Goal: Task Accomplishment & Management: Complete application form

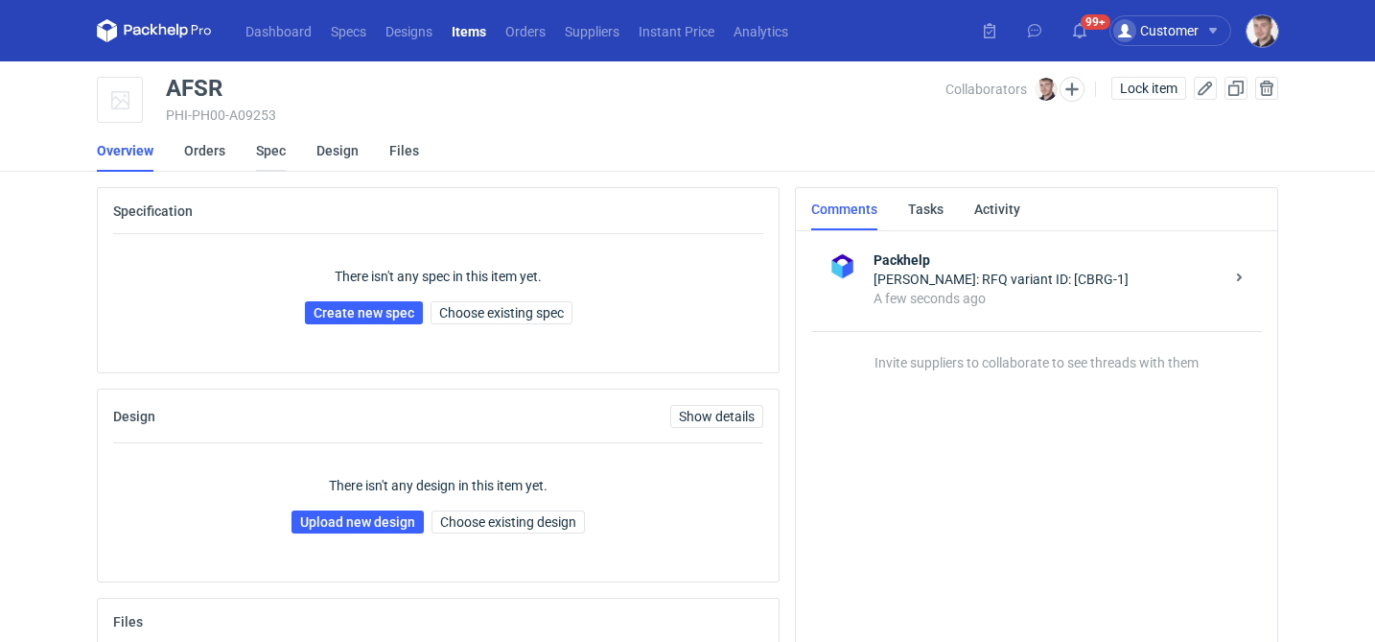
click at [273, 150] on link "Spec" at bounding box center [271, 150] width 30 height 42
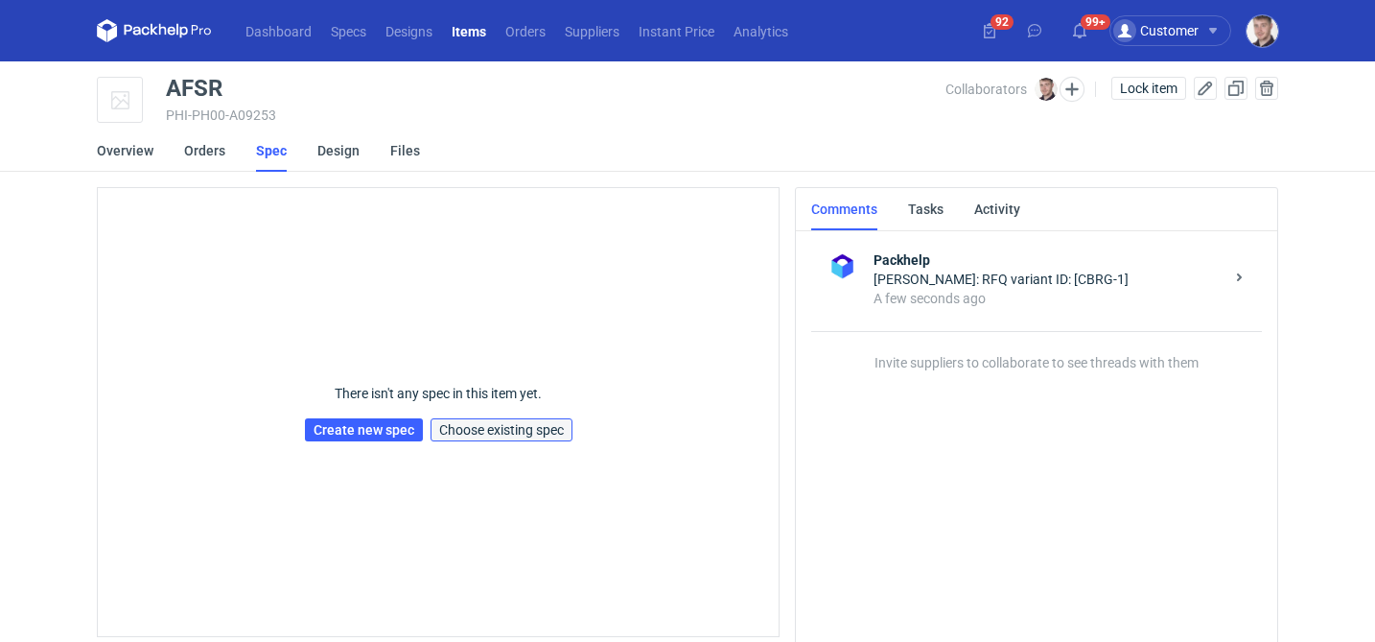
click at [527, 436] on span "Choose existing spec" at bounding box center [501, 429] width 125 height 13
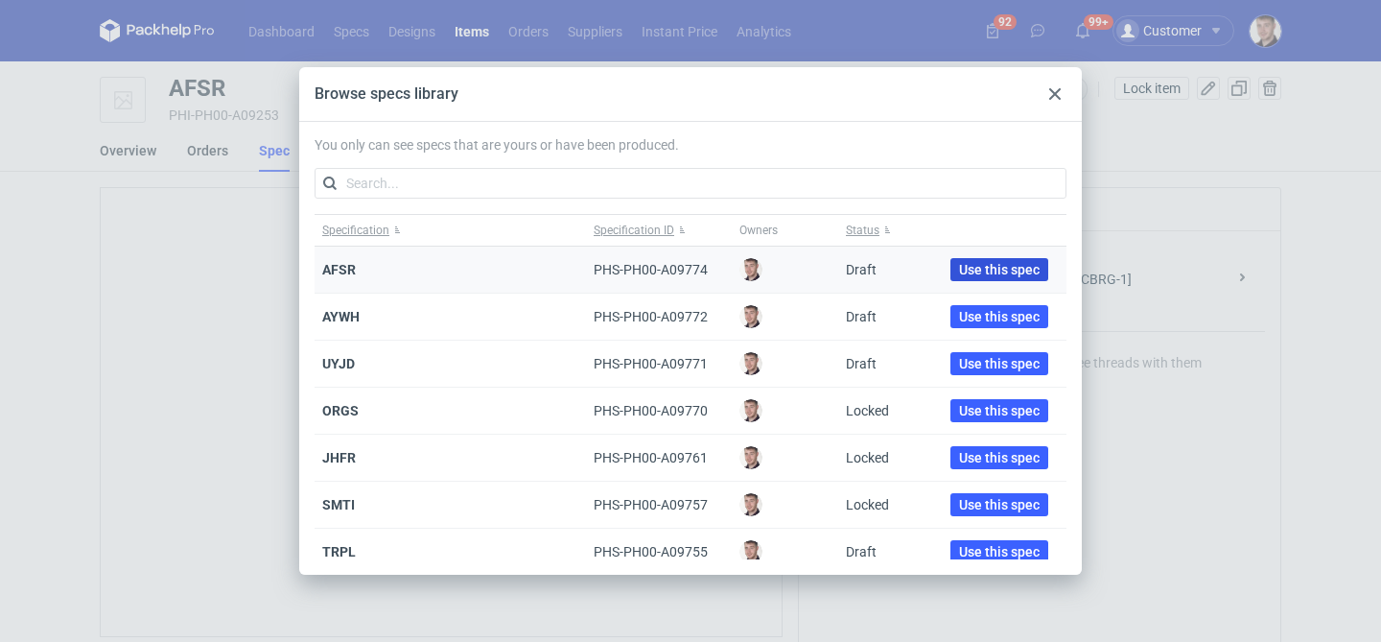
click at [959, 265] on span "Use this spec" at bounding box center [999, 269] width 81 height 13
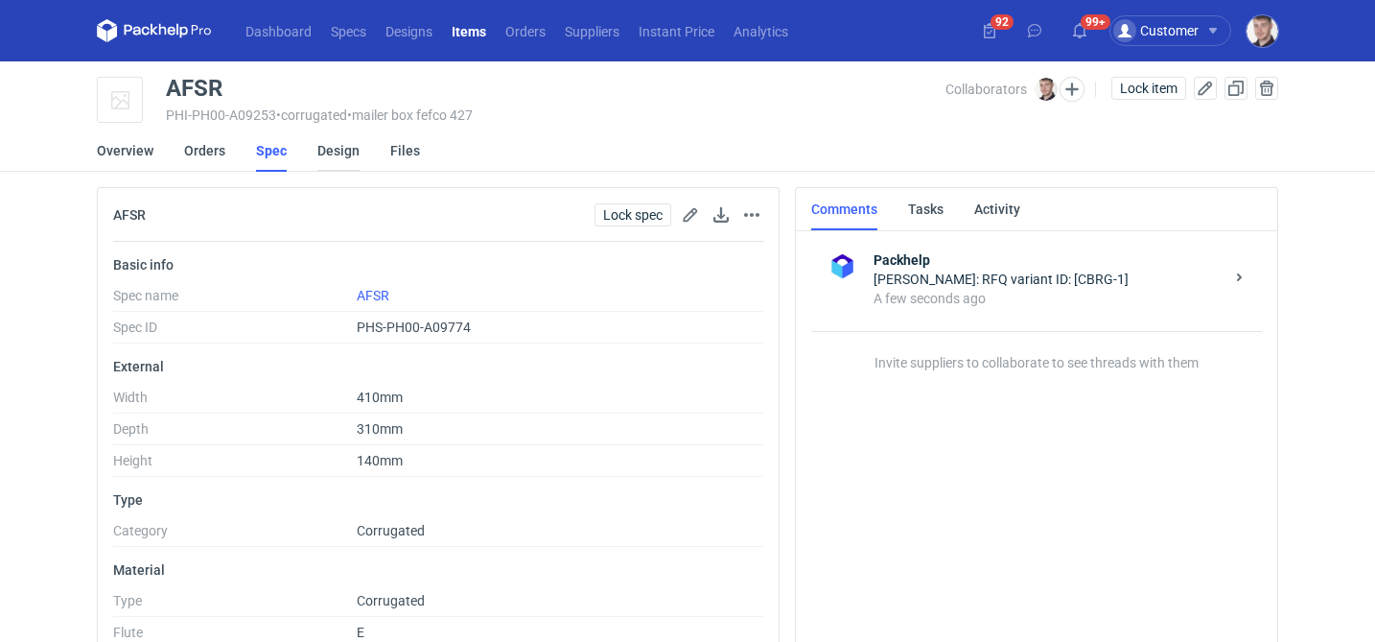
click at [343, 150] on link "Design" at bounding box center [338, 150] width 42 height 42
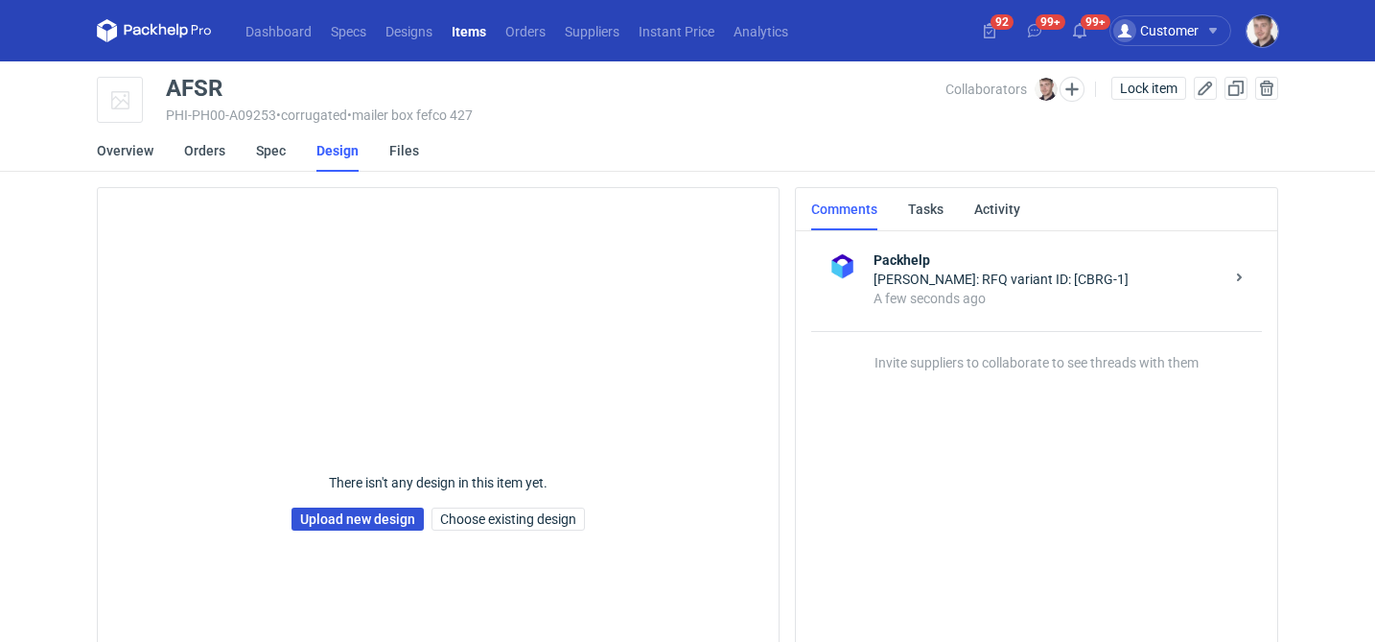
click at [337, 519] on link "Upload new design" at bounding box center [358, 518] width 132 height 23
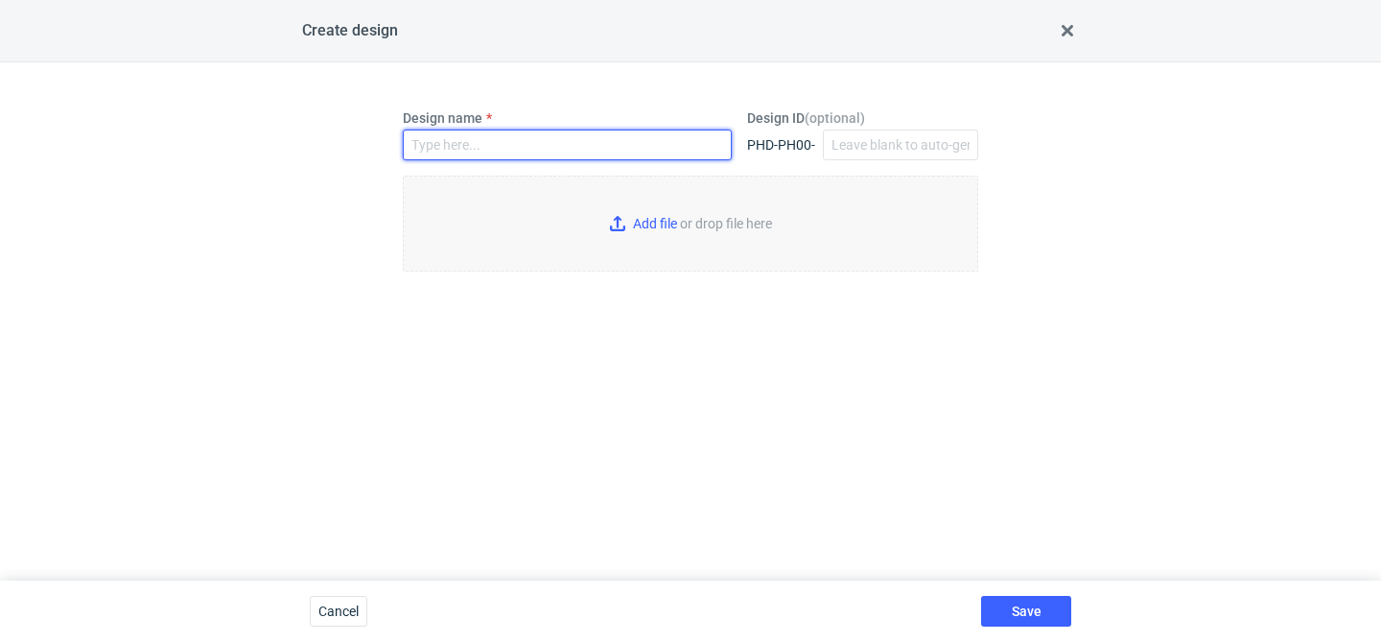
click at [474, 140] on input "Design name" at bounding box center [567, 144] width 329 height 31
type input "AFSR"
click at [670, 231] on input "Add file or drop file here" at bounding box center [690, 224] width 575 height 96
type input "C:\fakepath\ostro__custom____AHZS__d0__oR701818790__outside.pdf"
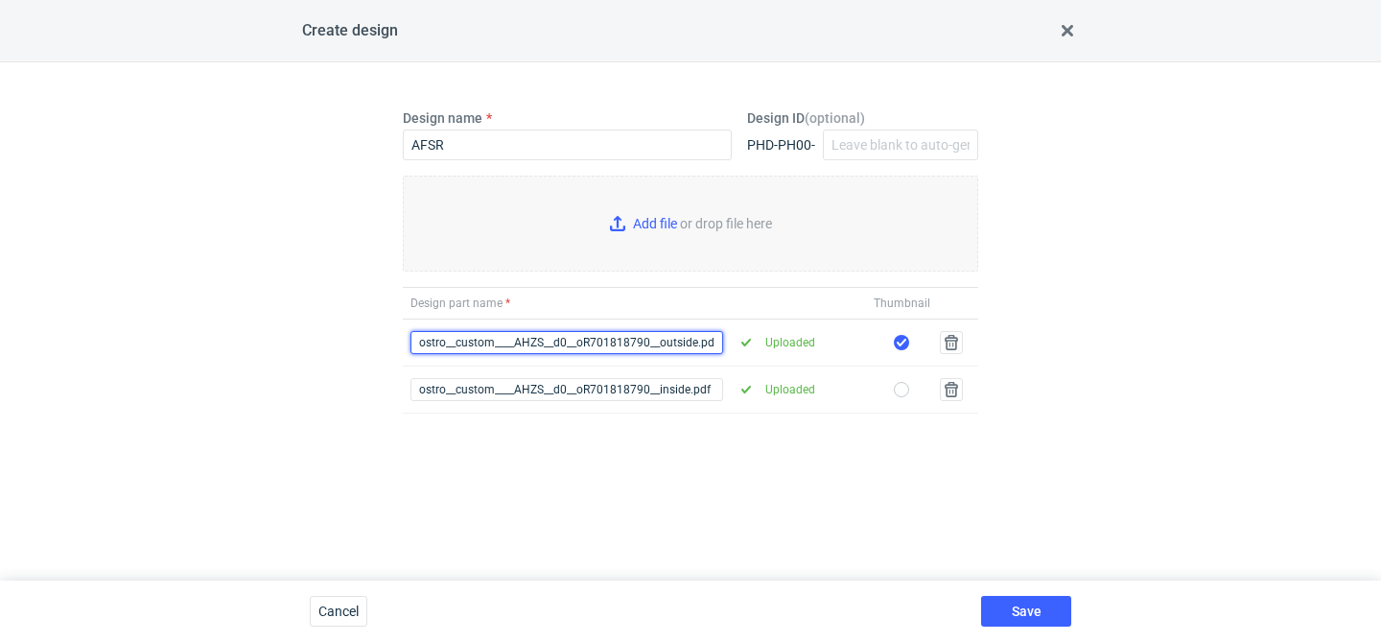
click at [545, 344] on input "ostro__custom____AHZS__d0__oR701818790__outside.pdf" at bounding box center [567, 342] width 313 height 23
type input "ostro__custom____AFSR__d0__oR701818790__outside.pdf"
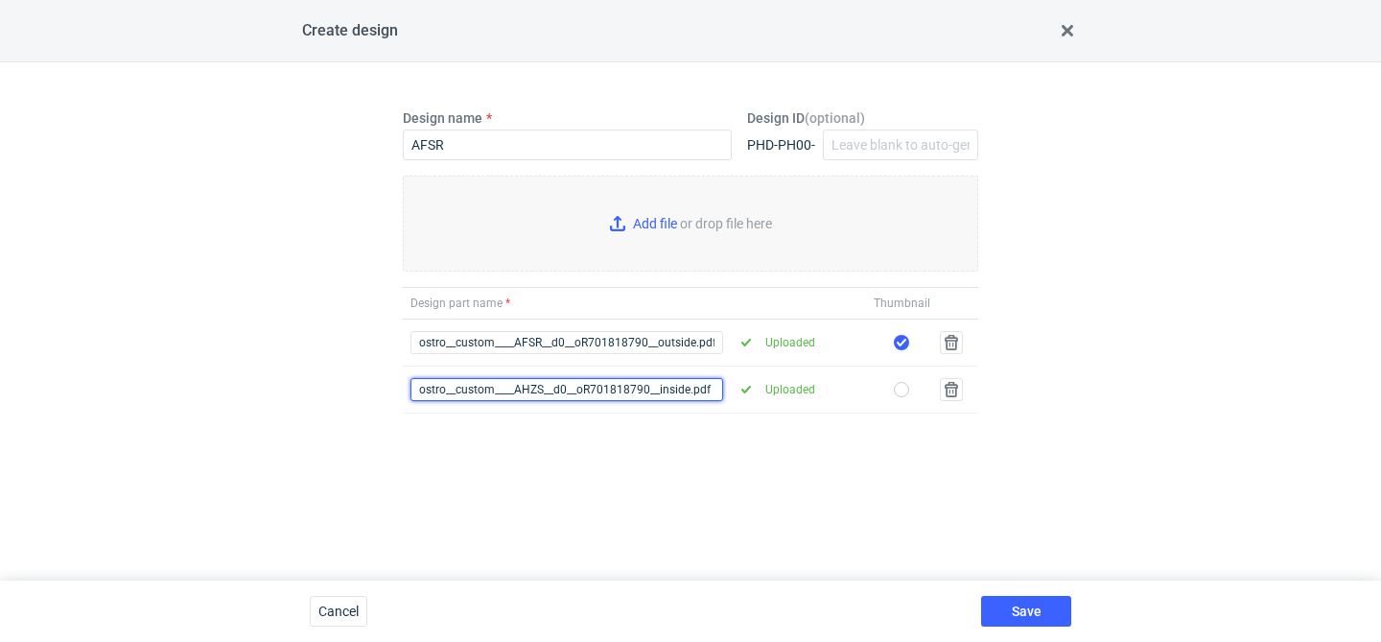
click at [545, 388] on input "ostro__custom____AHZS__d0__oR701818790__inside.pdf" at bounding box center [567, 389] width 313 height 23
type input "ostro__custom____AFSR__d0__oR701818790__inside.pdf"
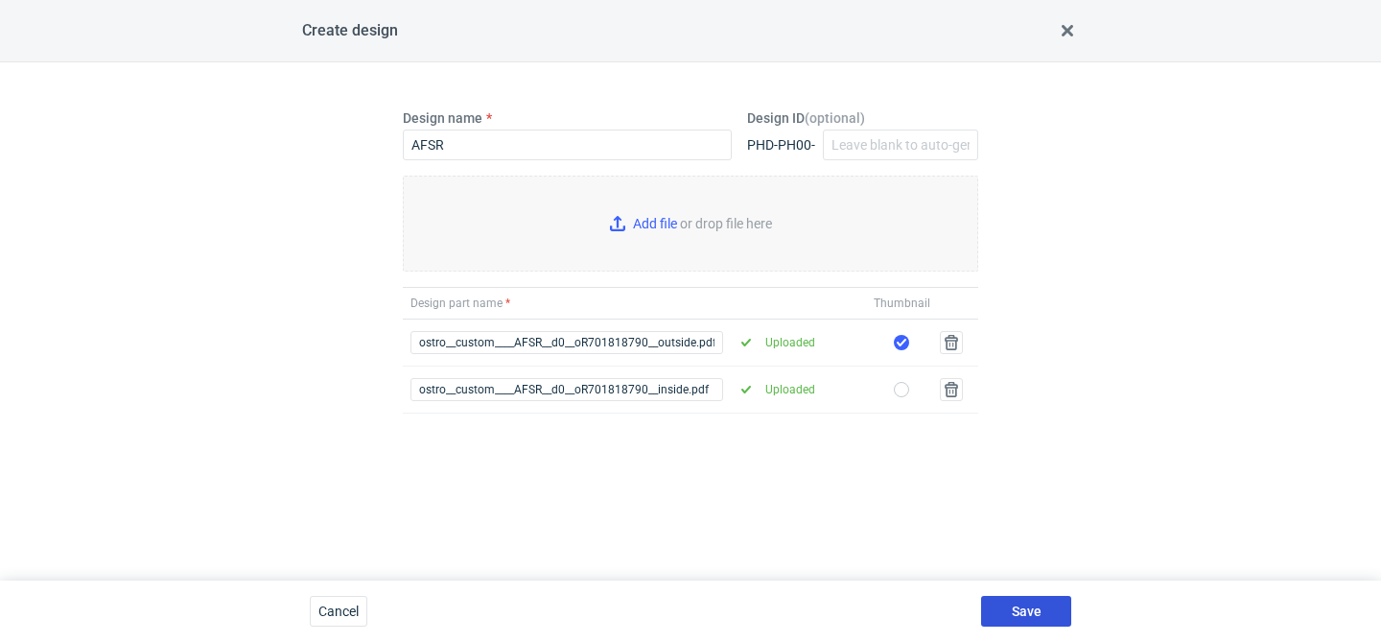
click at [1022, 607] on span "Save" at bounding box center [1027, 610] width 30 height 13
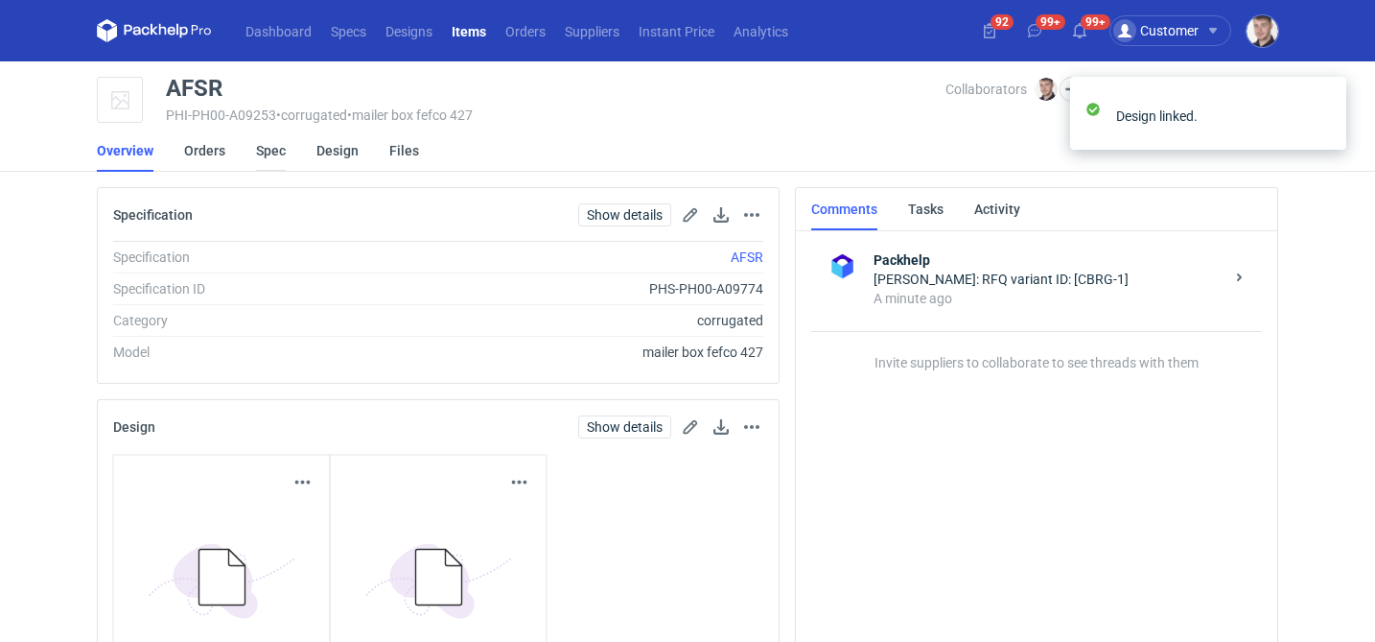
click at [261, 158] on link "Spec" at bounding box center [271, 150] width 30 height 42
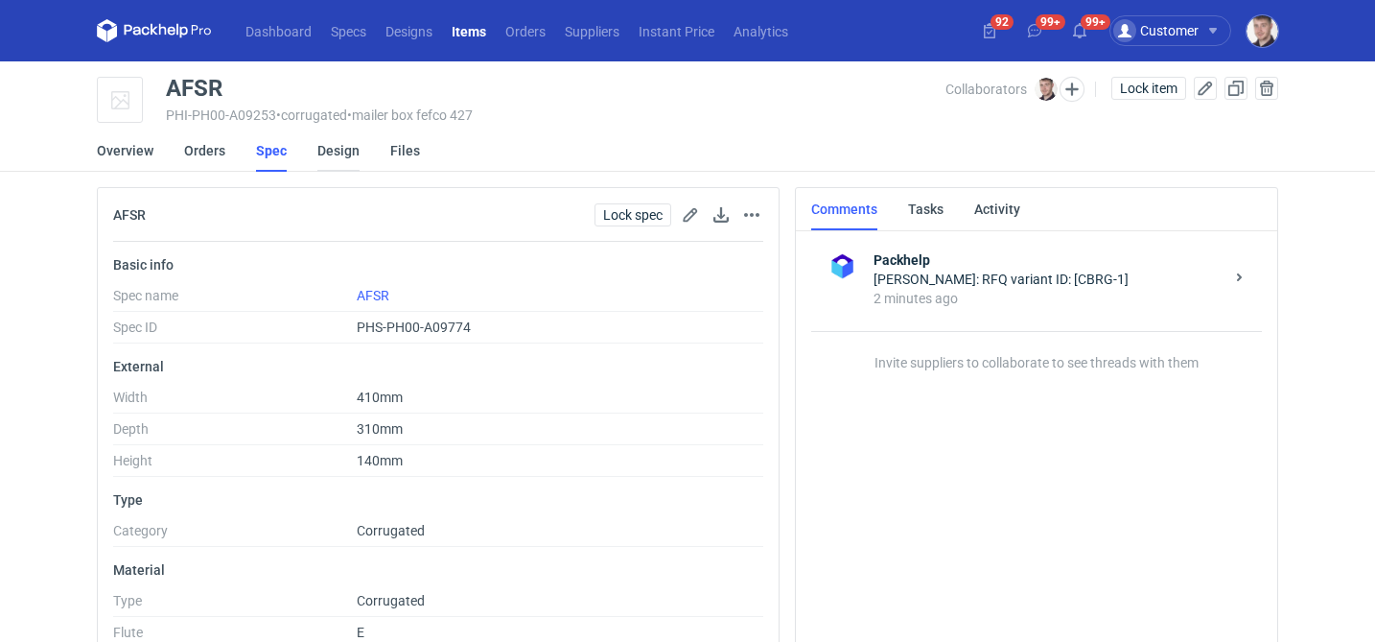
click at [340, 153] on link "Design" at bounding box center [338, 150] width 42 height 42
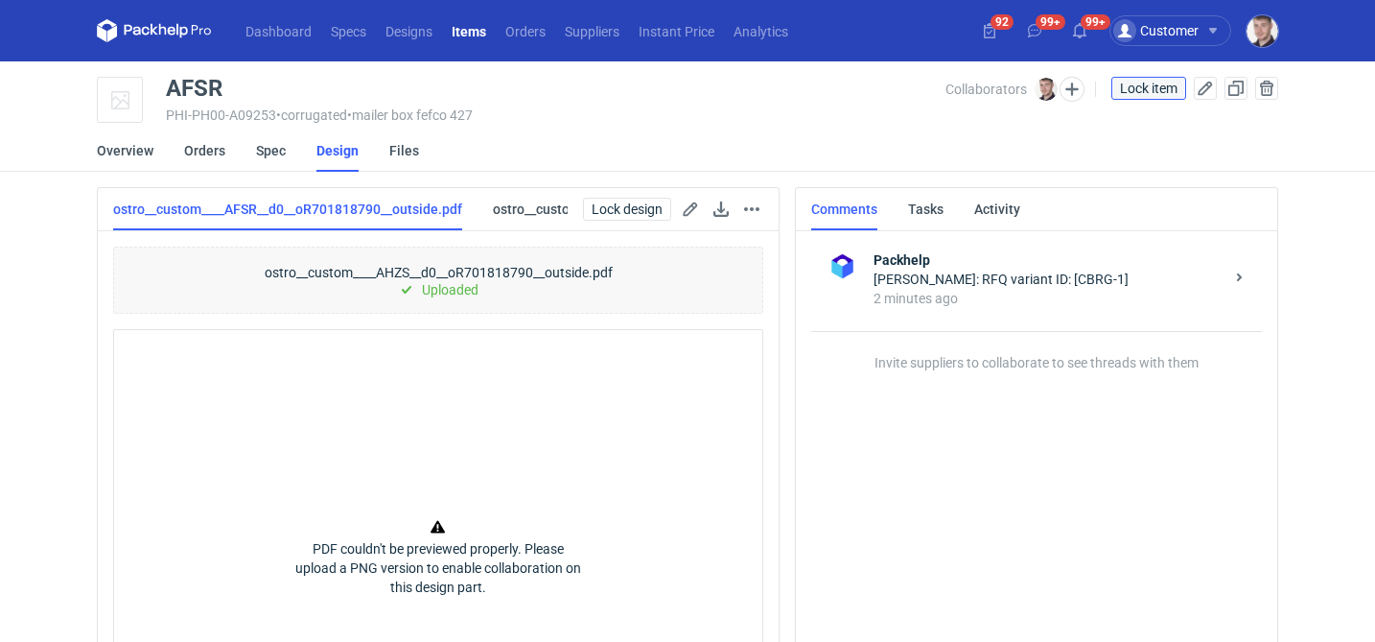
click at [1143, 88] on span "Lock item" at bounding box center [1149, 88] width 58 height 13
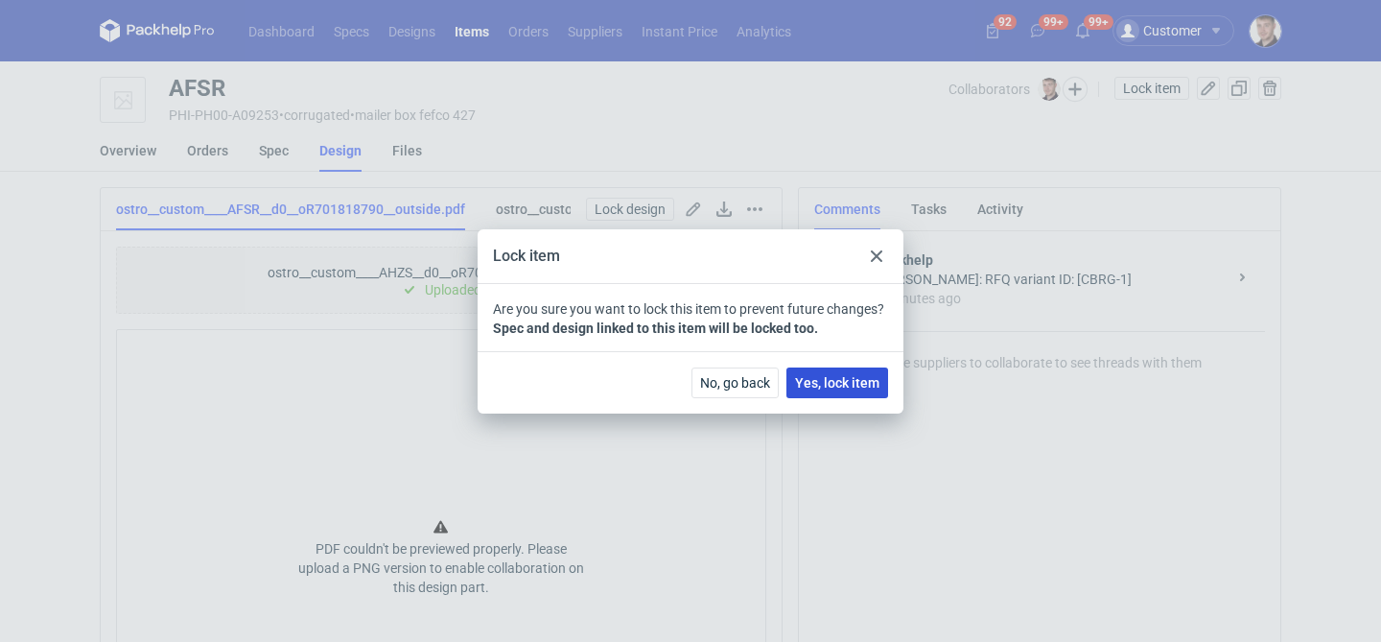
click at [856, 381] on span "Yes, lock item" at bounding box center [837, 382] width 84 height 13
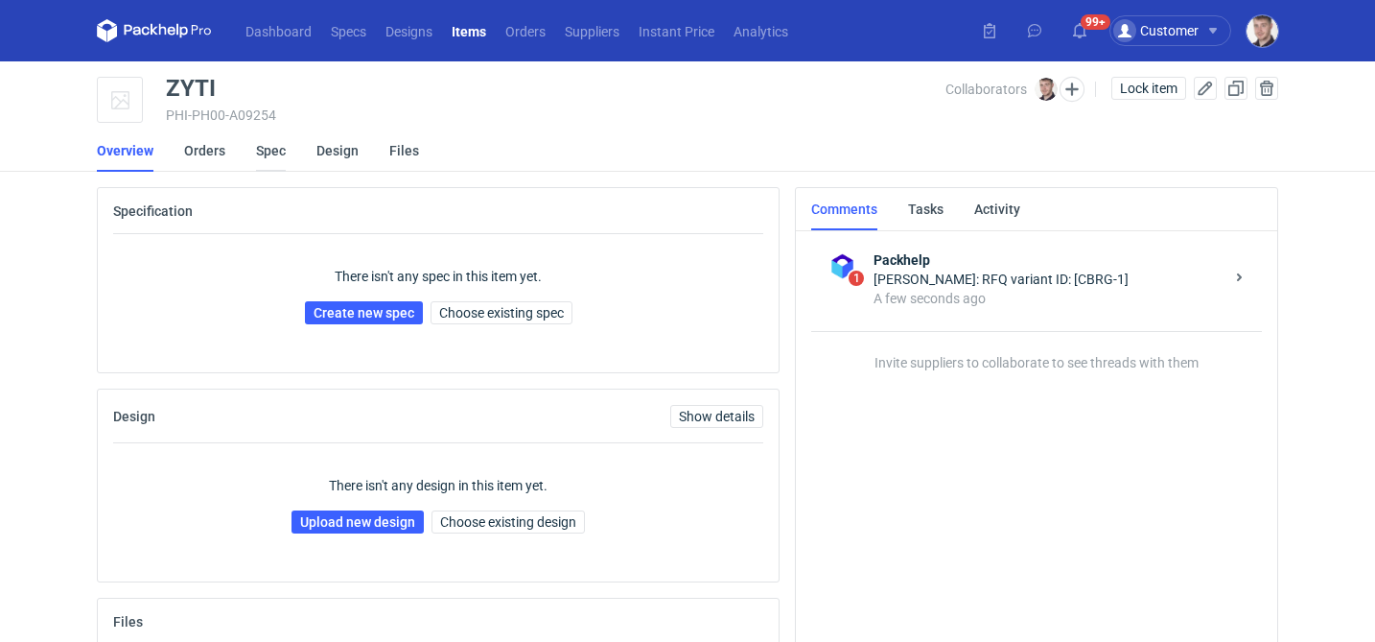
click at [277, 160] on link "Spec" at bounding box center [271, 150] width 30 height 42
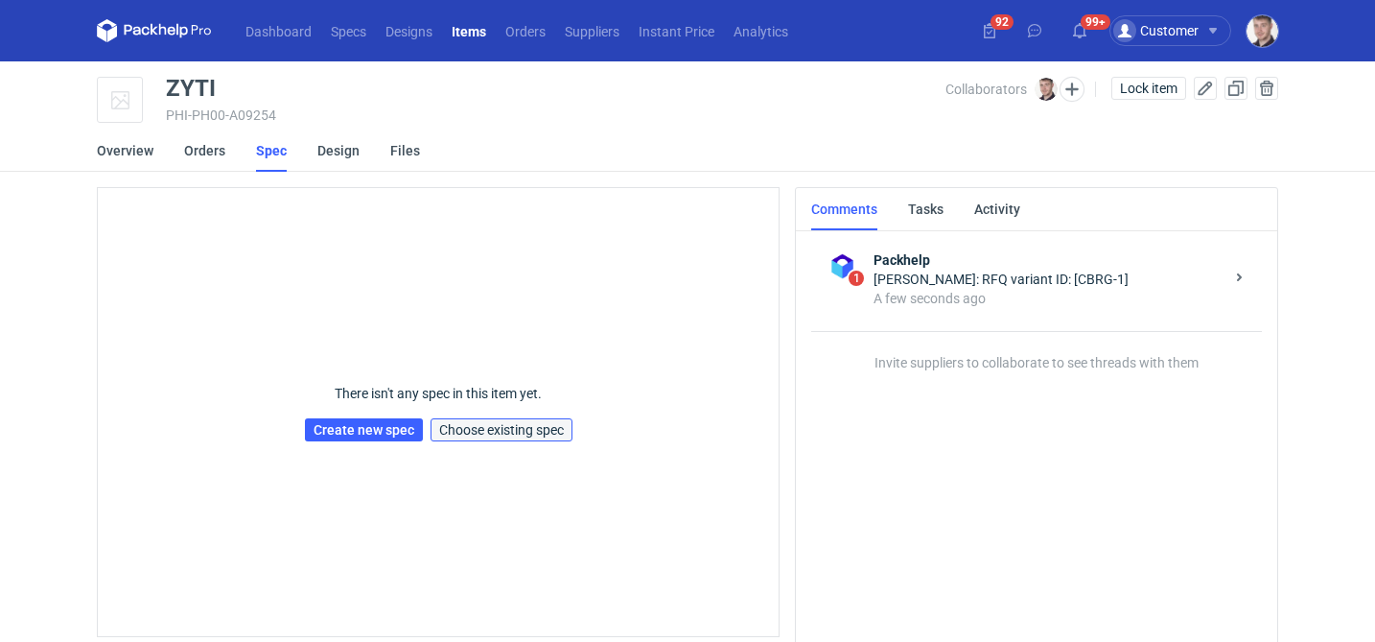
click at [554, 435] on span "Choose existing spec" at bounding box center [501, 429] width 125 height 13
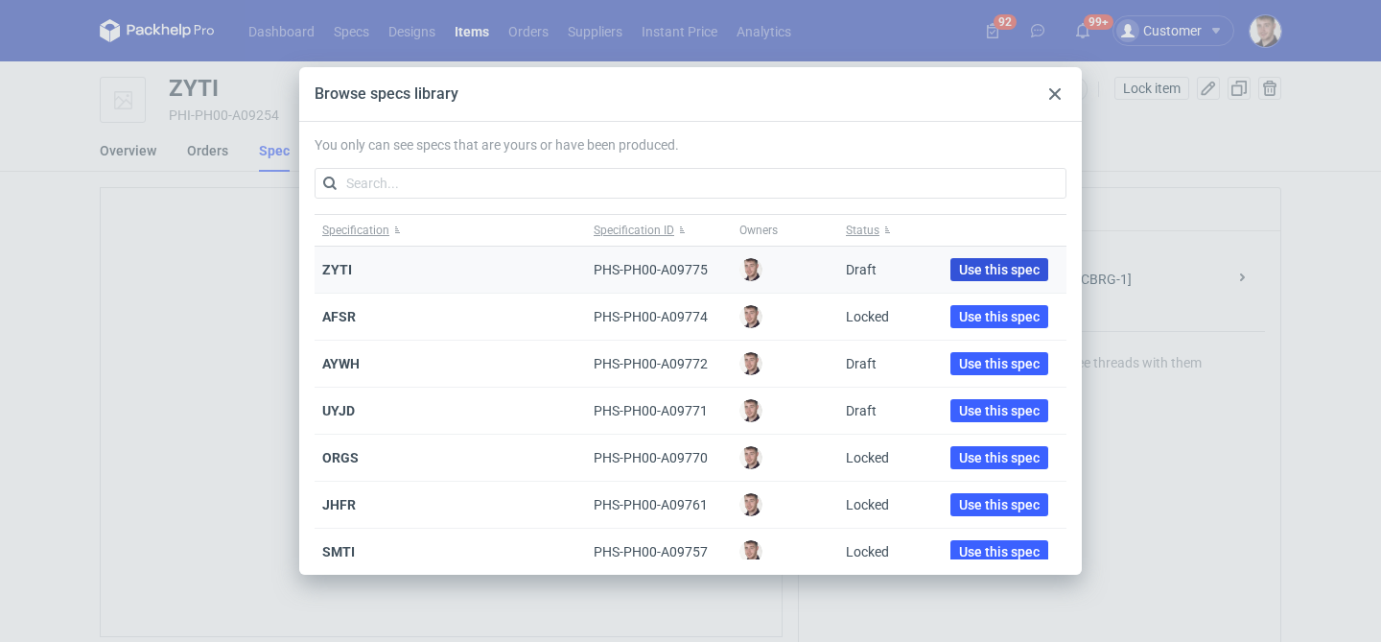
click at [959, 266] on span "Use this spec" at bounding box center [999, 269] width 81 height 13
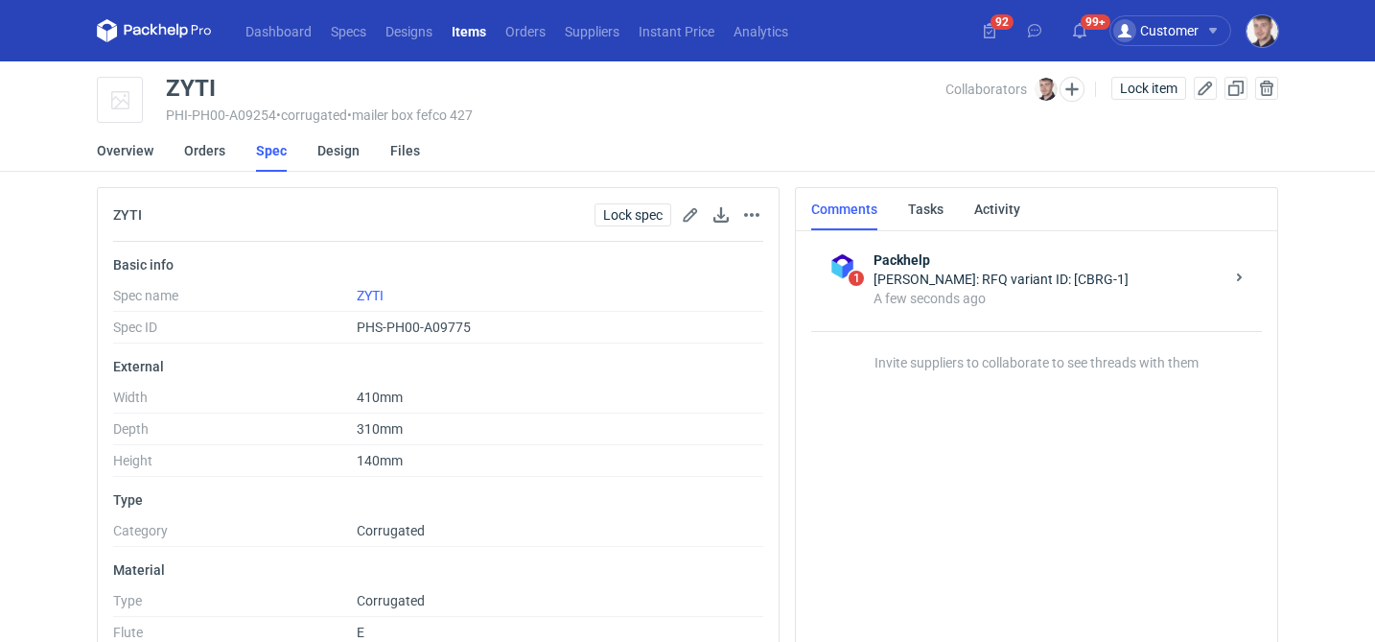
click at [324, 160] on link "Design" at bounding box center [338, 150] width 42 height 42
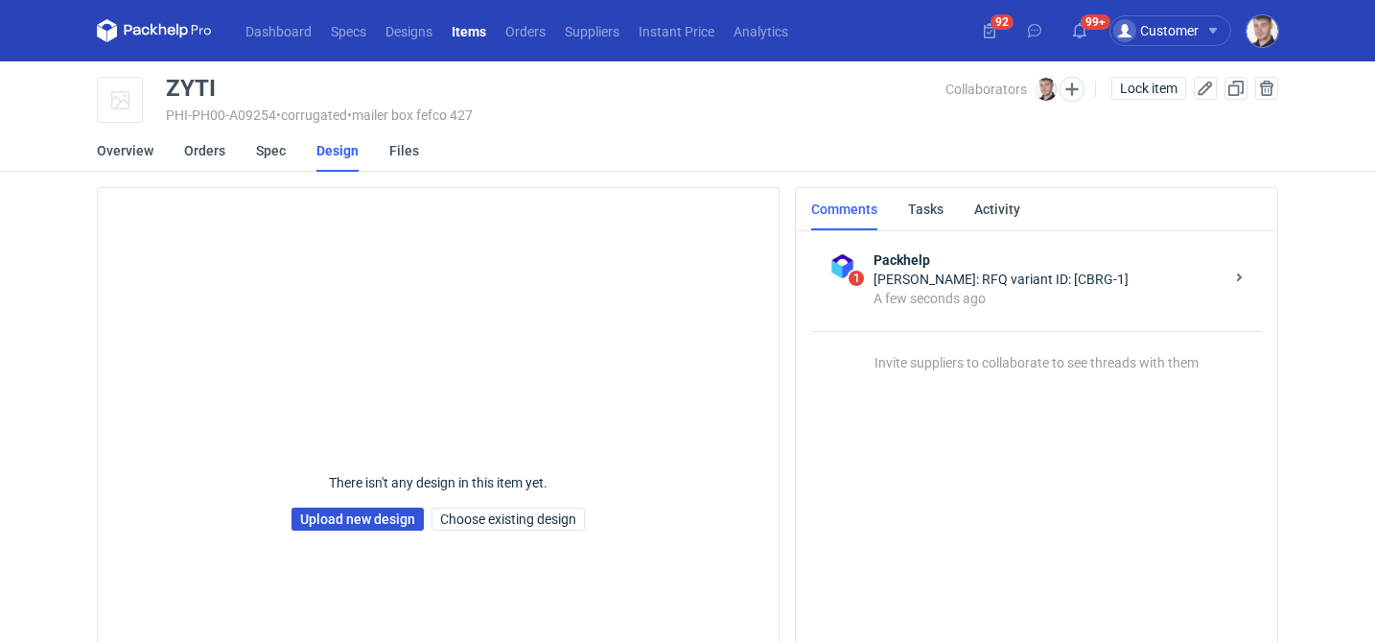
click at [356, 523] on link "Upload new design" at bounding box center [358, 518] width 132 height 23
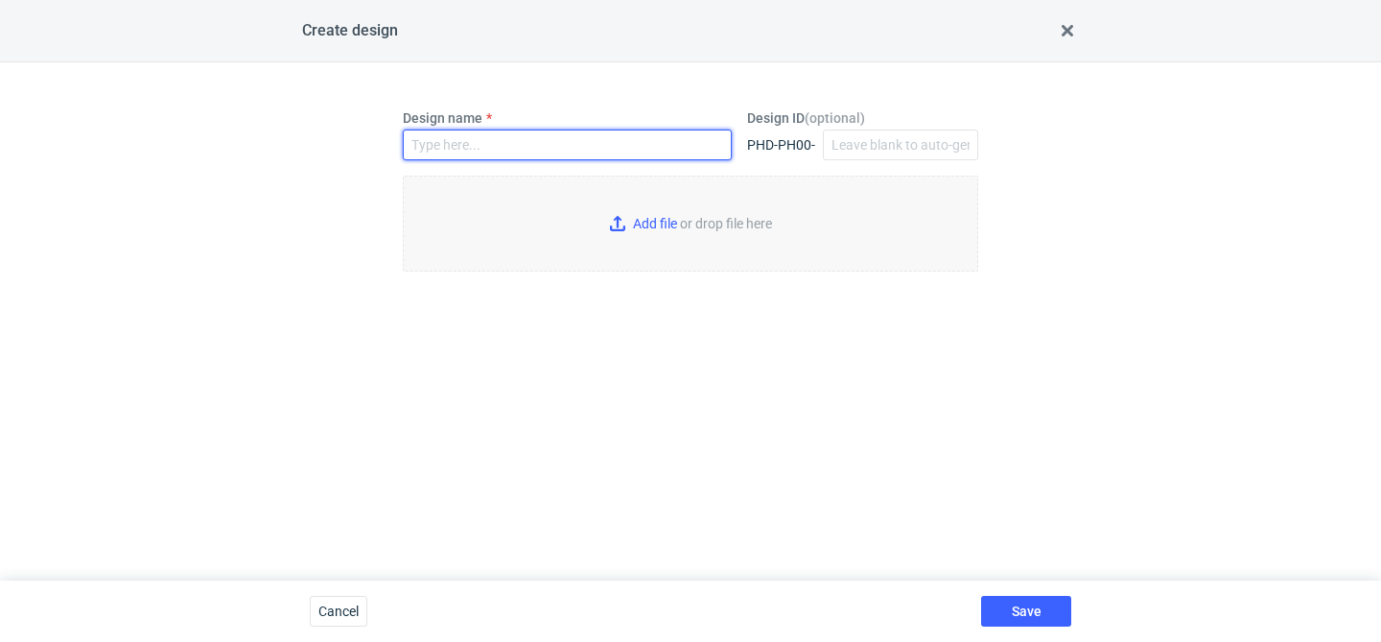
click at [442, 131] on input "Design name" at bounding box center [567, 144] width 329 height 31
type input "ZYTI"
click at [623, 229] on input "Add file or drop file here" at bounding box center [690, 224] width 575 height 96
type input "C:\fakepath\ostro__custom____ZYTI__d0__oR701818790__inside.pdf"
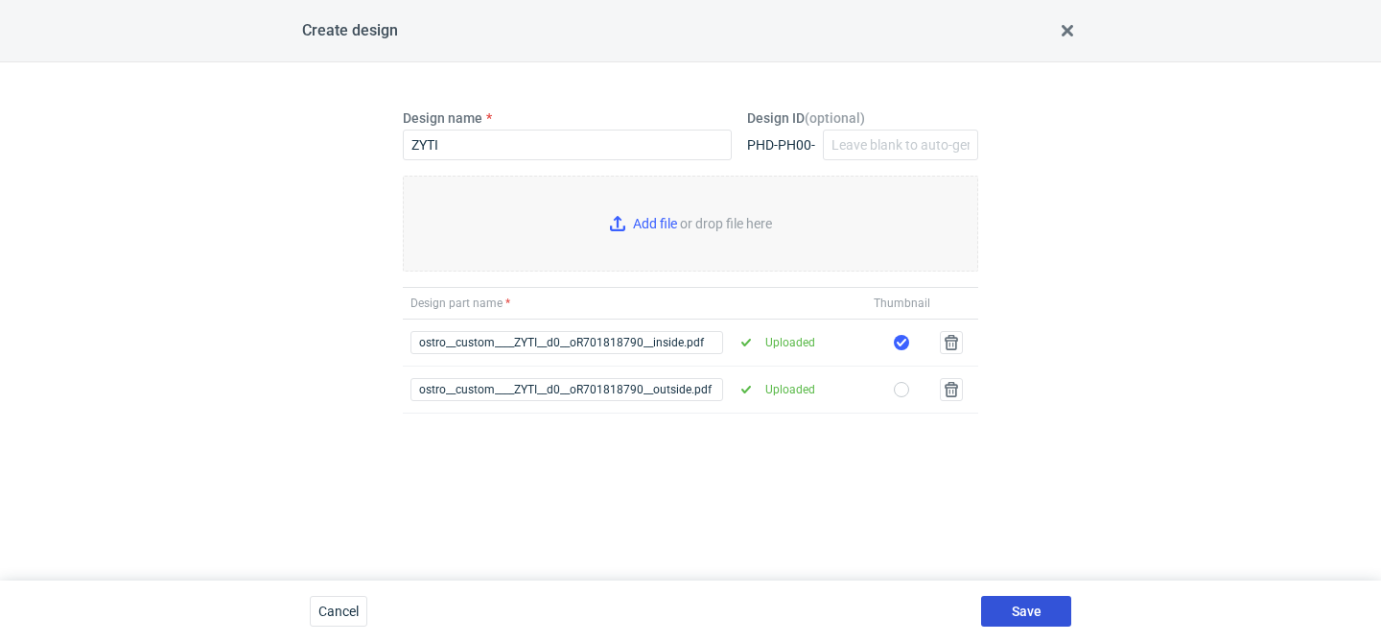
click at [1048, 612] on button "Save" at bounding box center [1026, 611] width 90 height 31
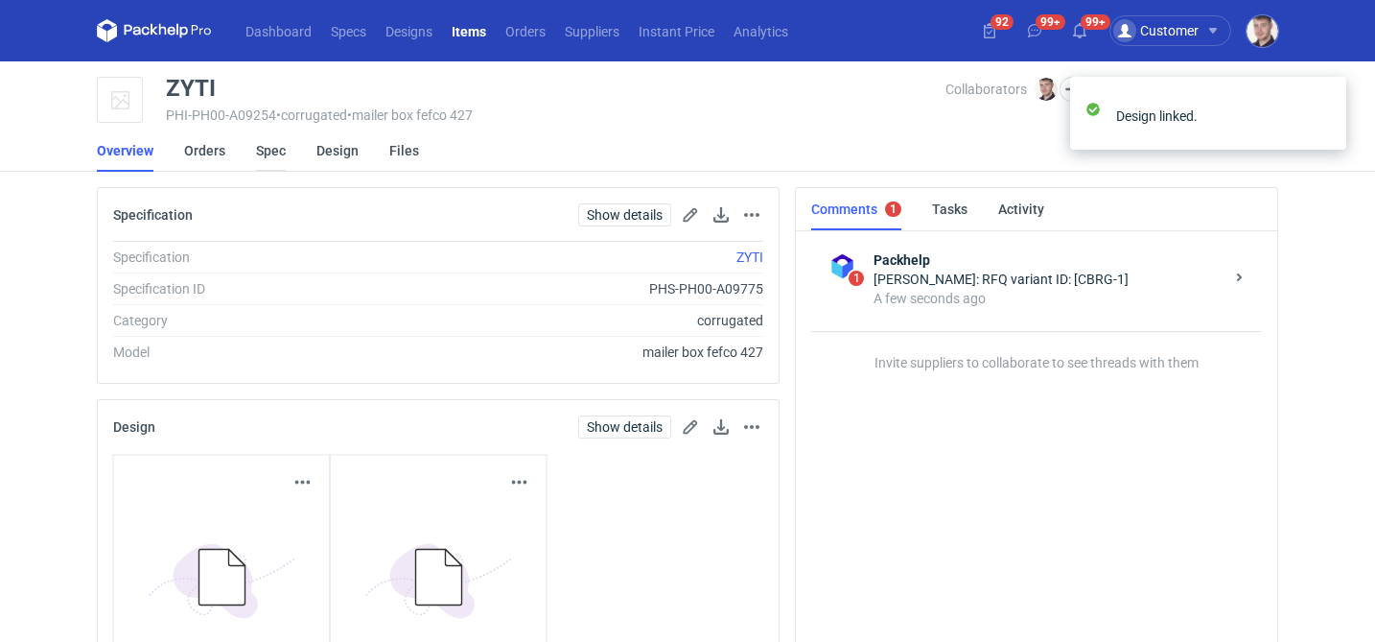
click at [283, 157] on link "Spec" at bounding box center [271, 150] width 30 height 42
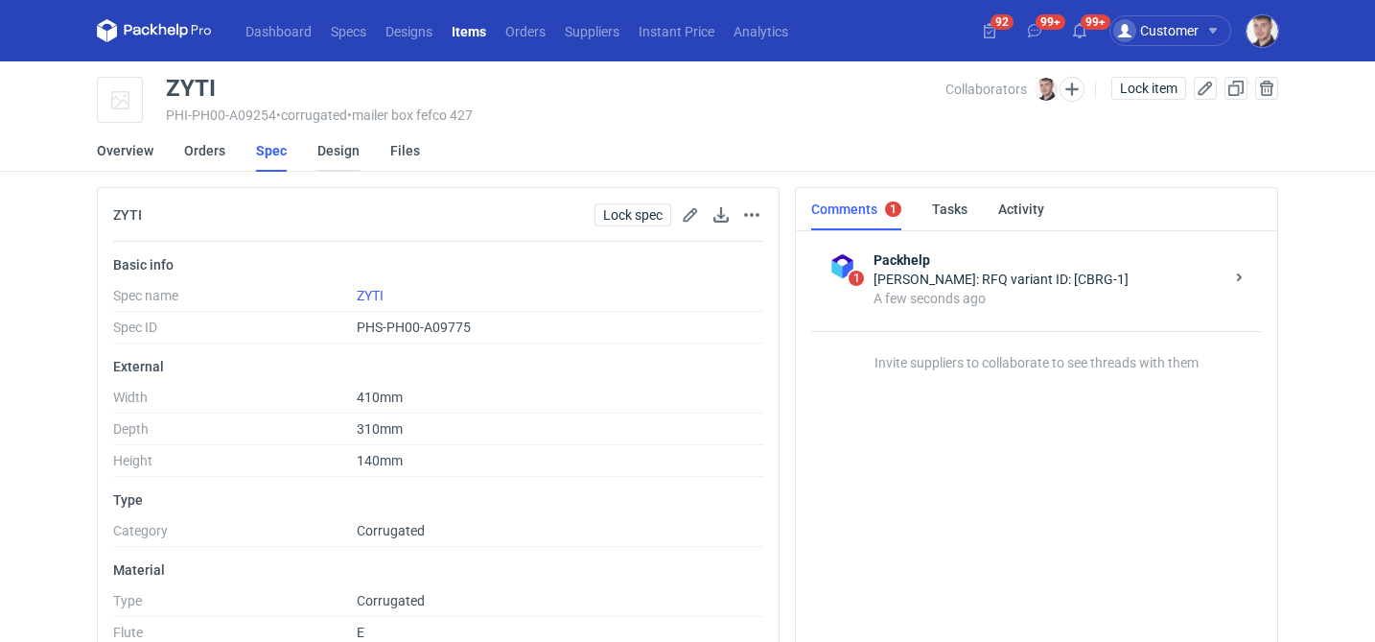
click at [332, 137] on link "Design" at bounding box center [338, 150] width 42 height 42
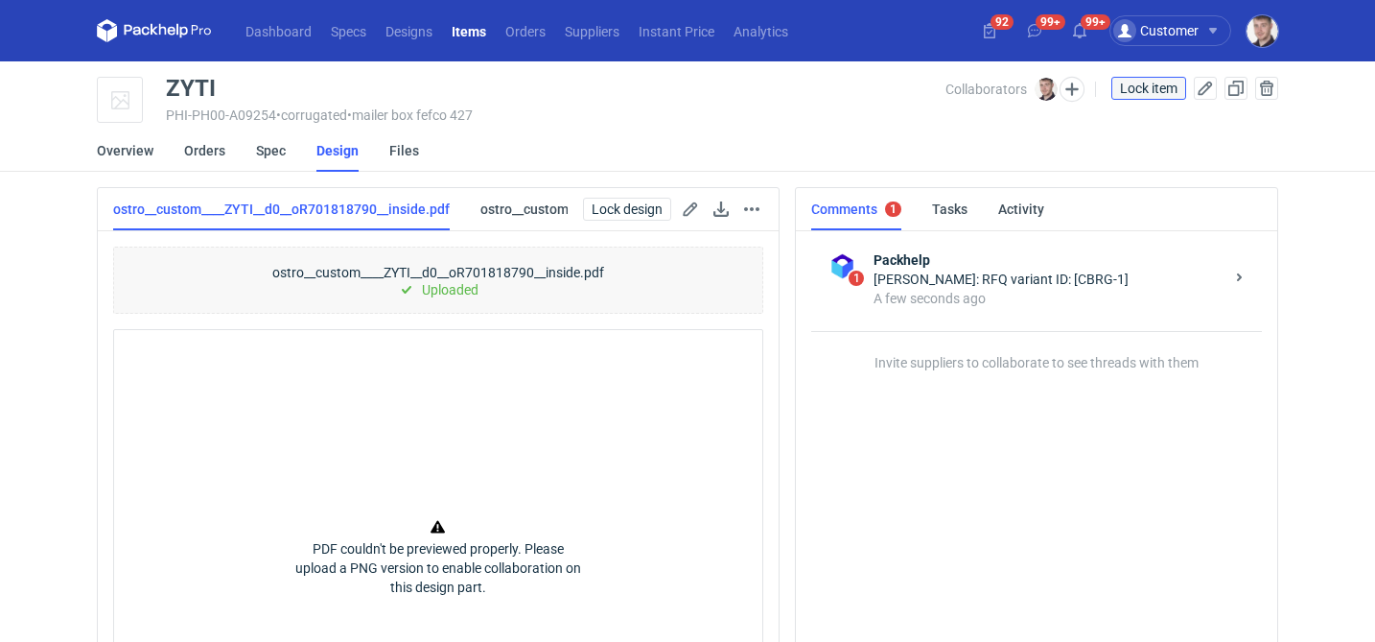
click at [1138, 95] on span "Lock item" at bounding box center [1149, 88] width 58 height 13
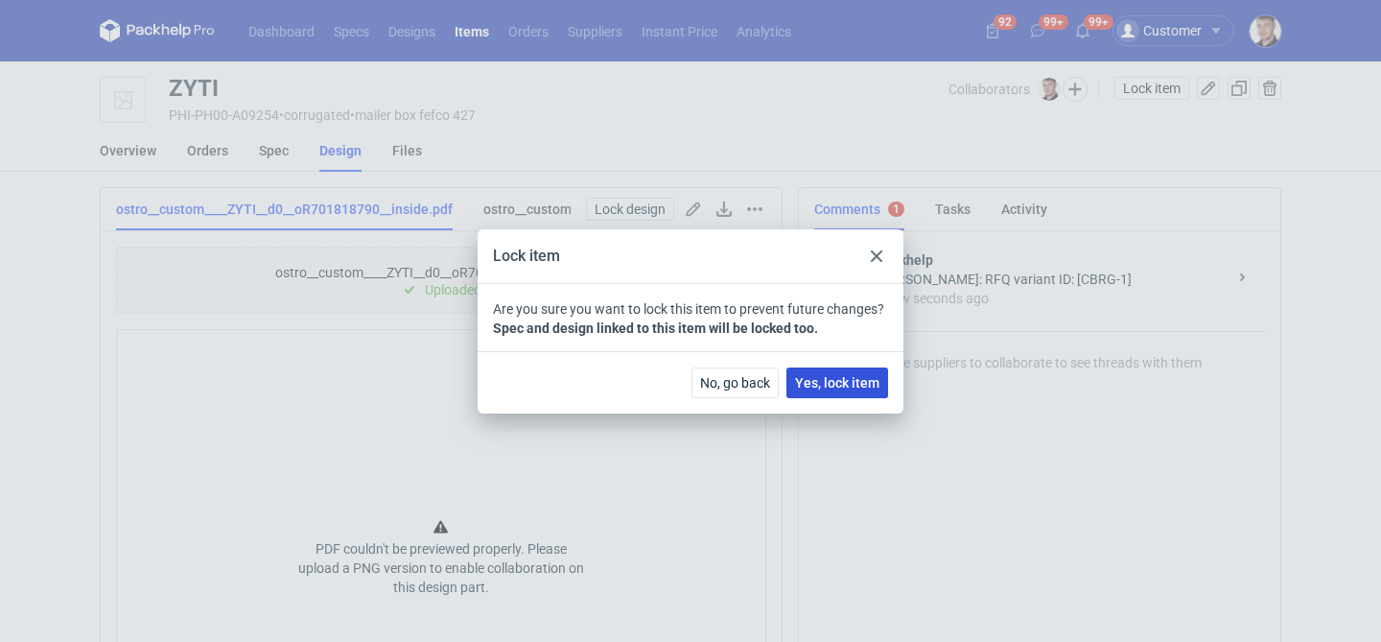
click at [855, 383] on span "Yes, lock item" at bounding box center [837, 382] width 84 height 13
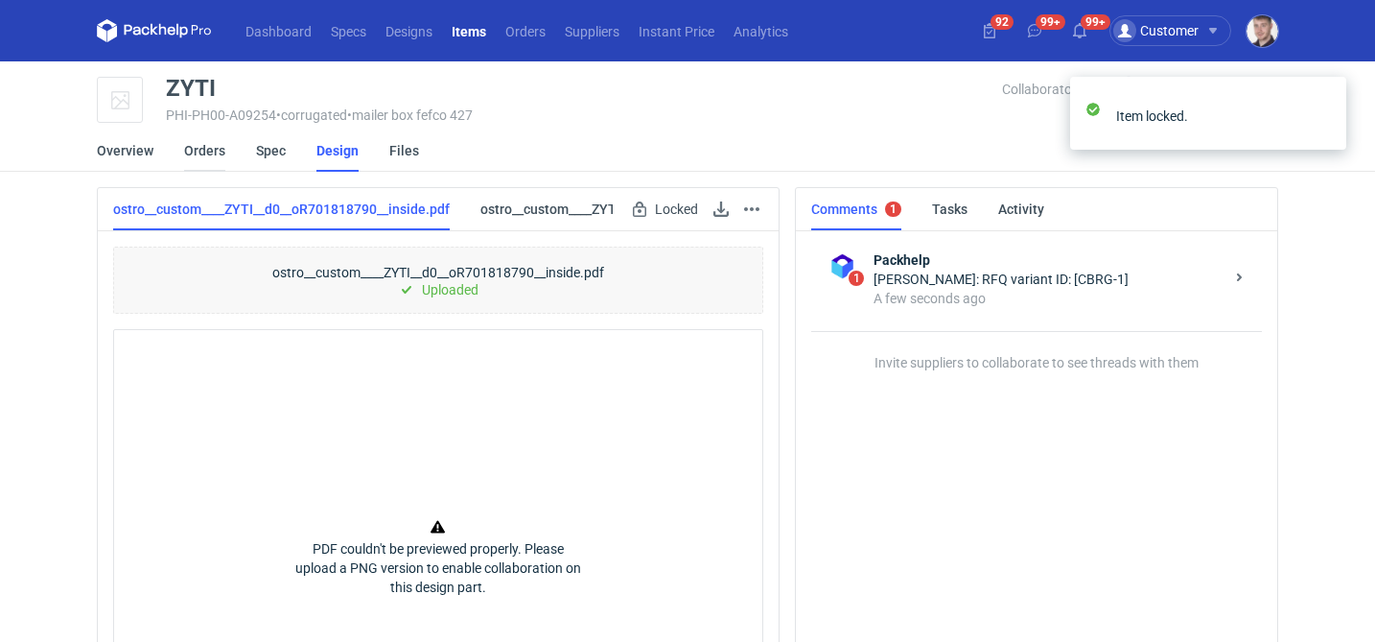
click at [208, 159] on link "Orders" at bounding box center [204, 150] width 41 height 42
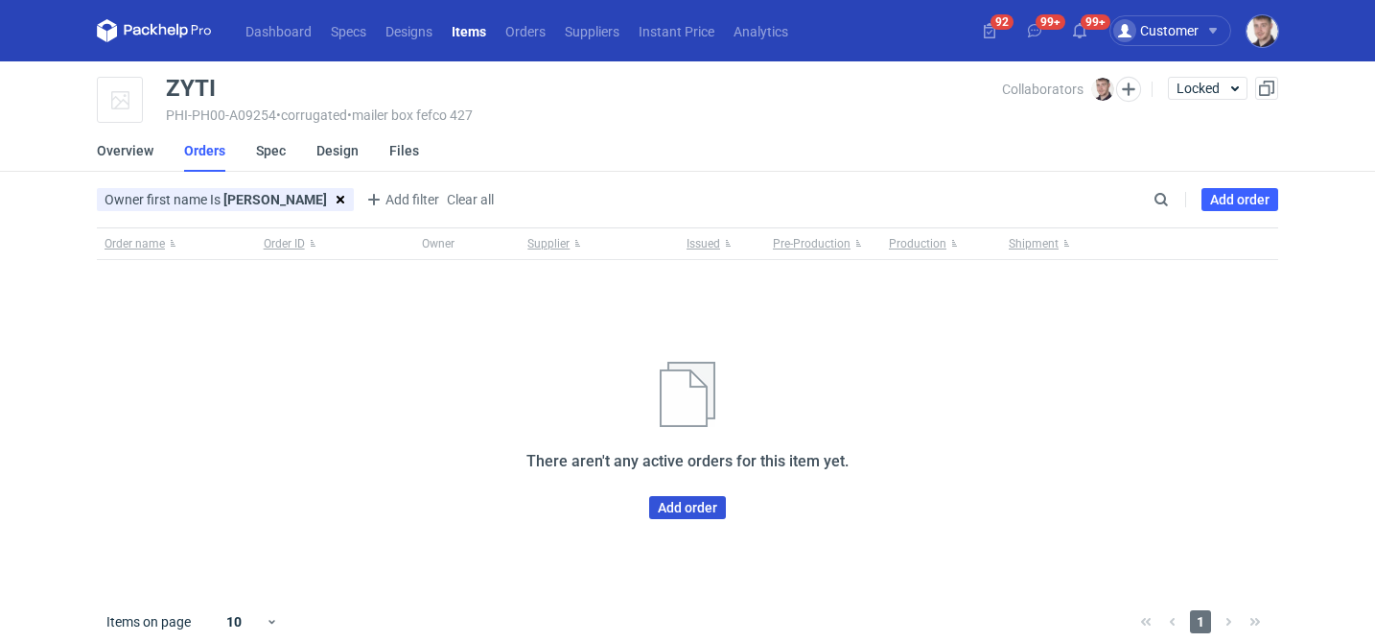
click at [710, 507] on link "Add order" at bounding box center [687, 507] width 77 height 23
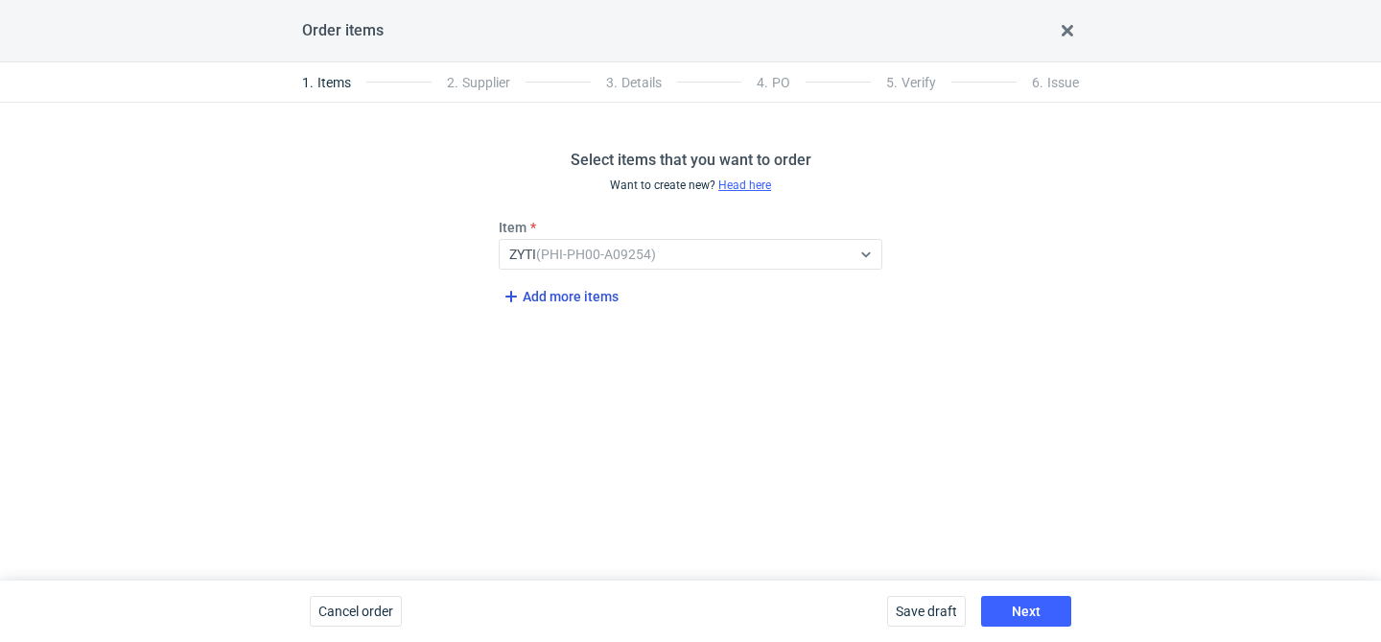
click at [585, 300] on span "Add more items" at bounding box center [559, 296] width 119 height 23
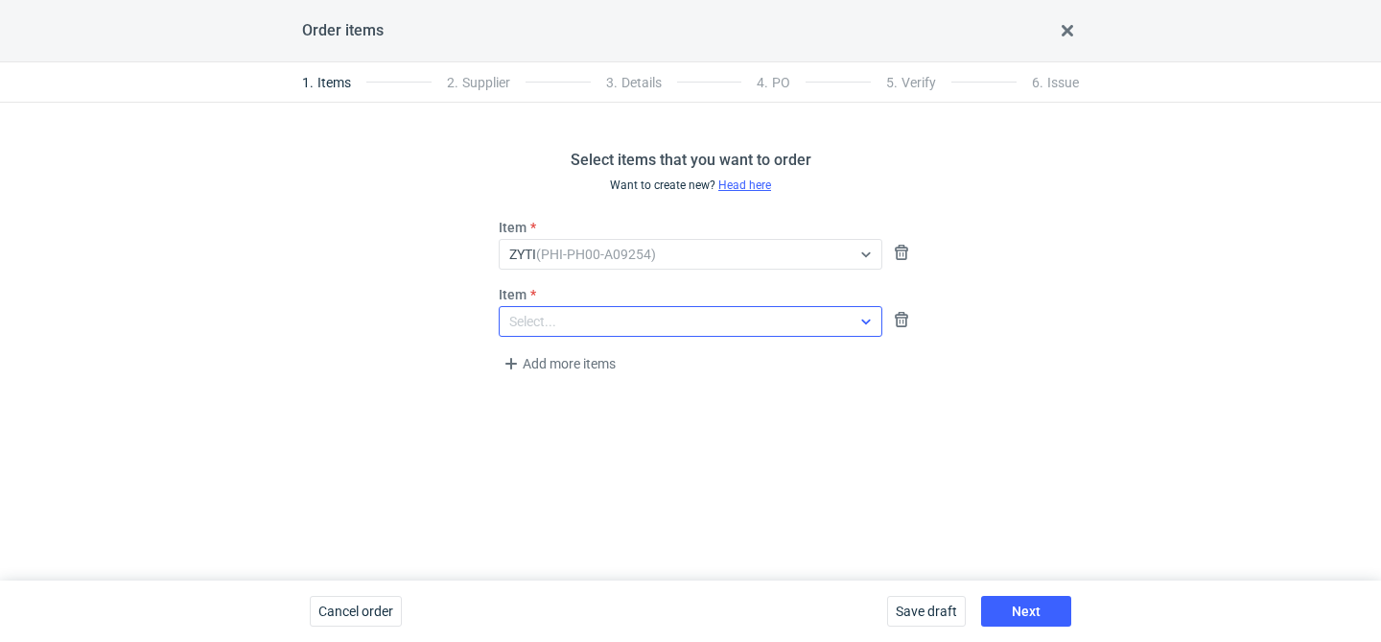
click at [534, 320] on div "Select..." at bounding box center [532, 321] width 47 height 19
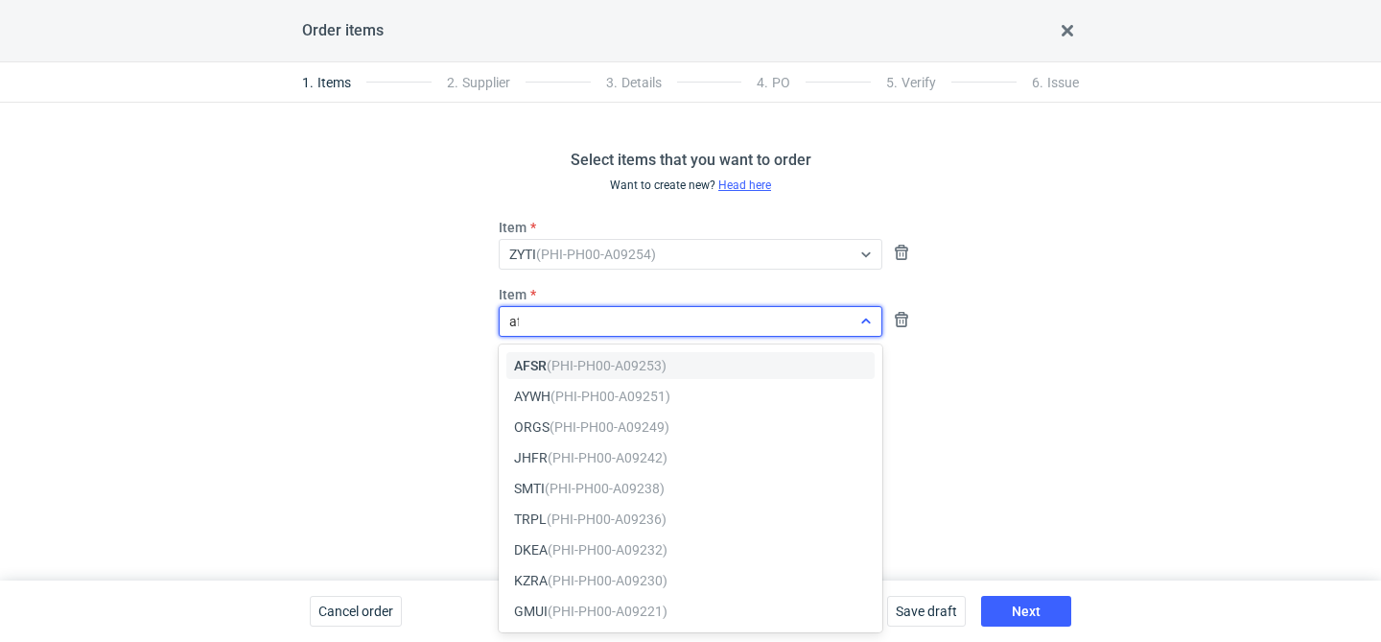
type input "afs"
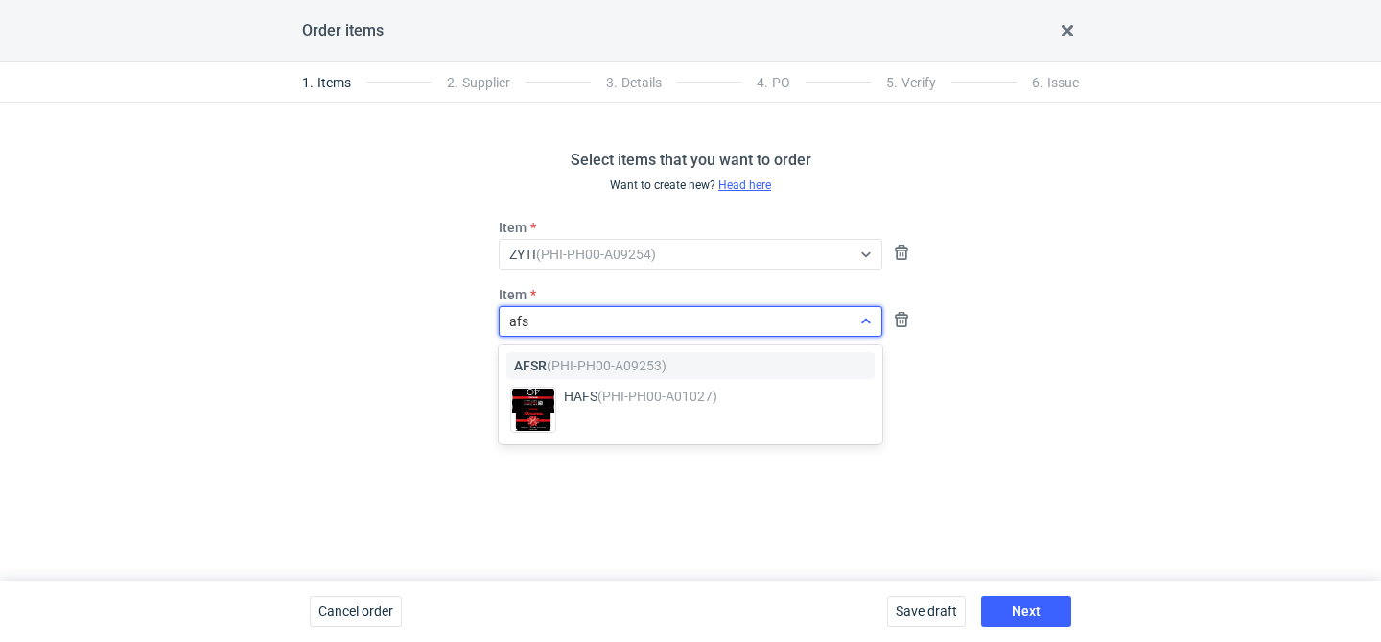
click at [561, 366] on em "(PHI-PH00-A09253)" at bounding box center [607, 365] width 120 height 15
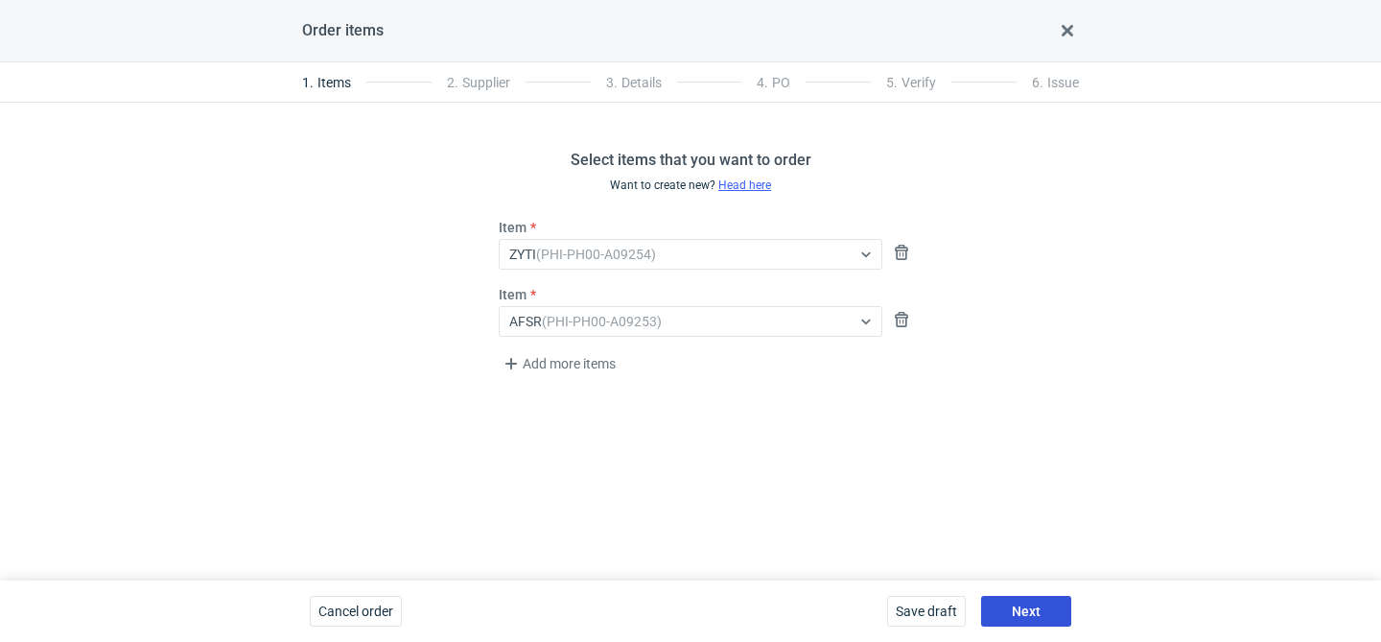
click at [1040, 613] on button "Next" at bounding box center [1026, 611] width 90 height 31
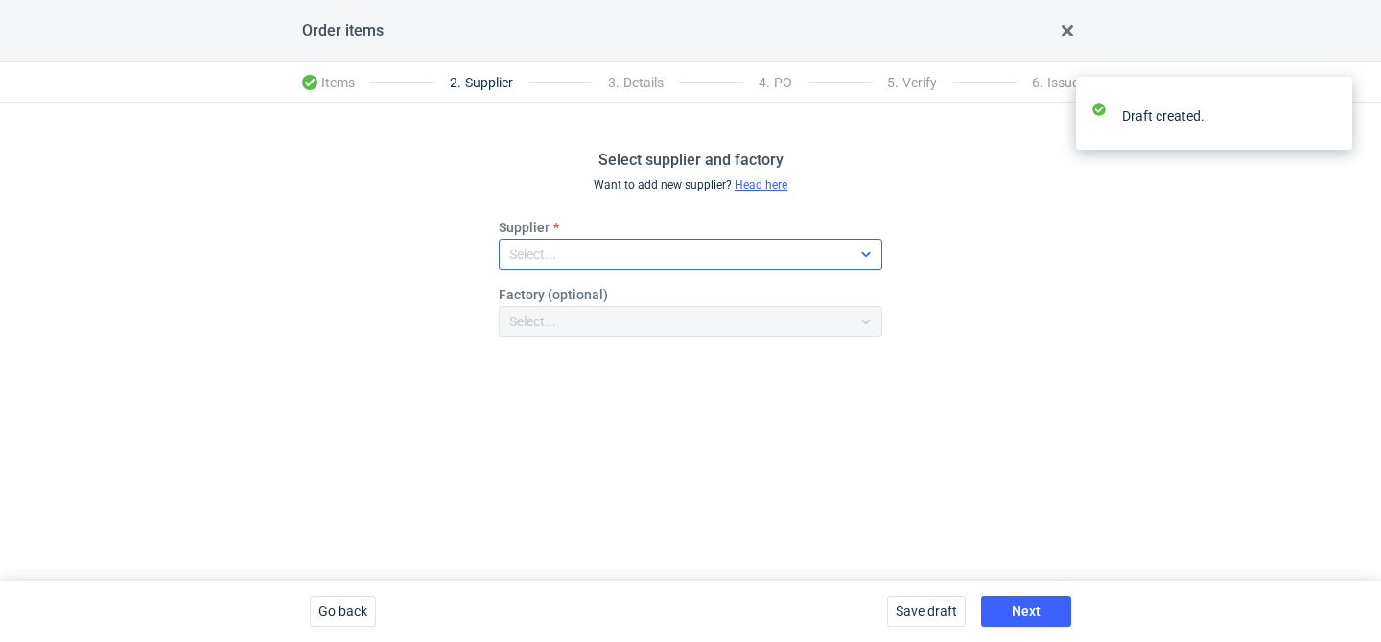
click at [619, 254] on div "Select..." at bounding box center [675, 254] width 351 height 27
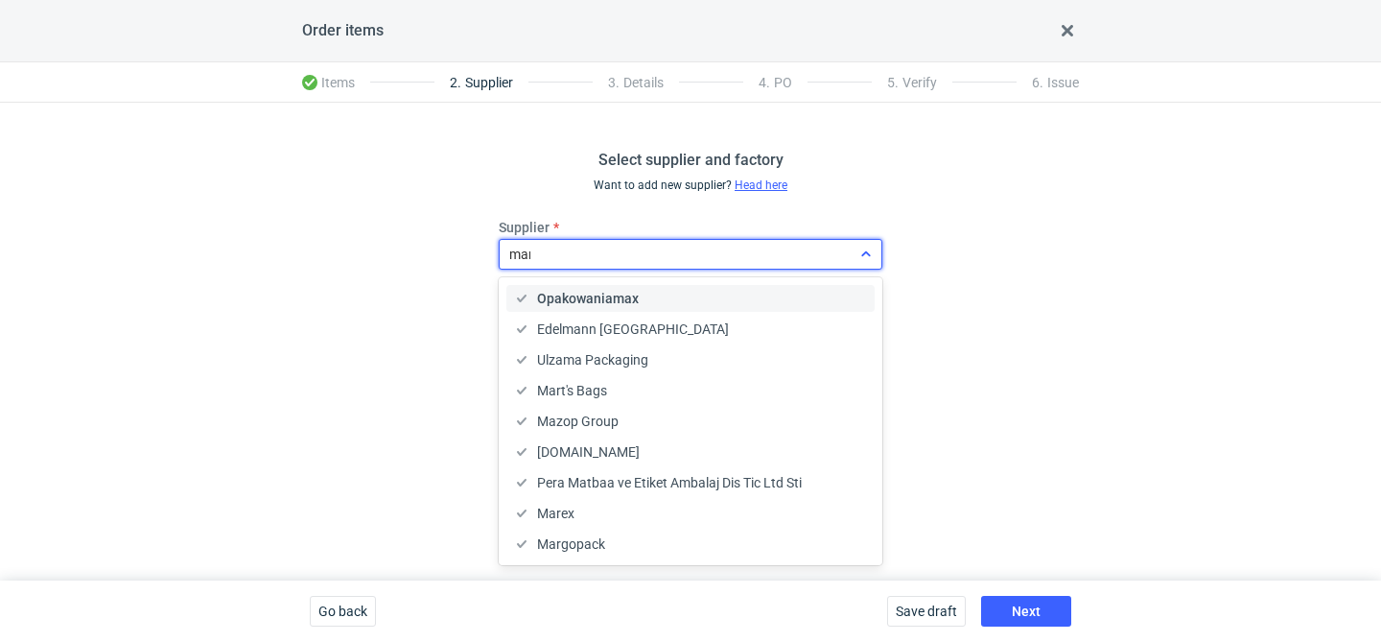
type input "mare"
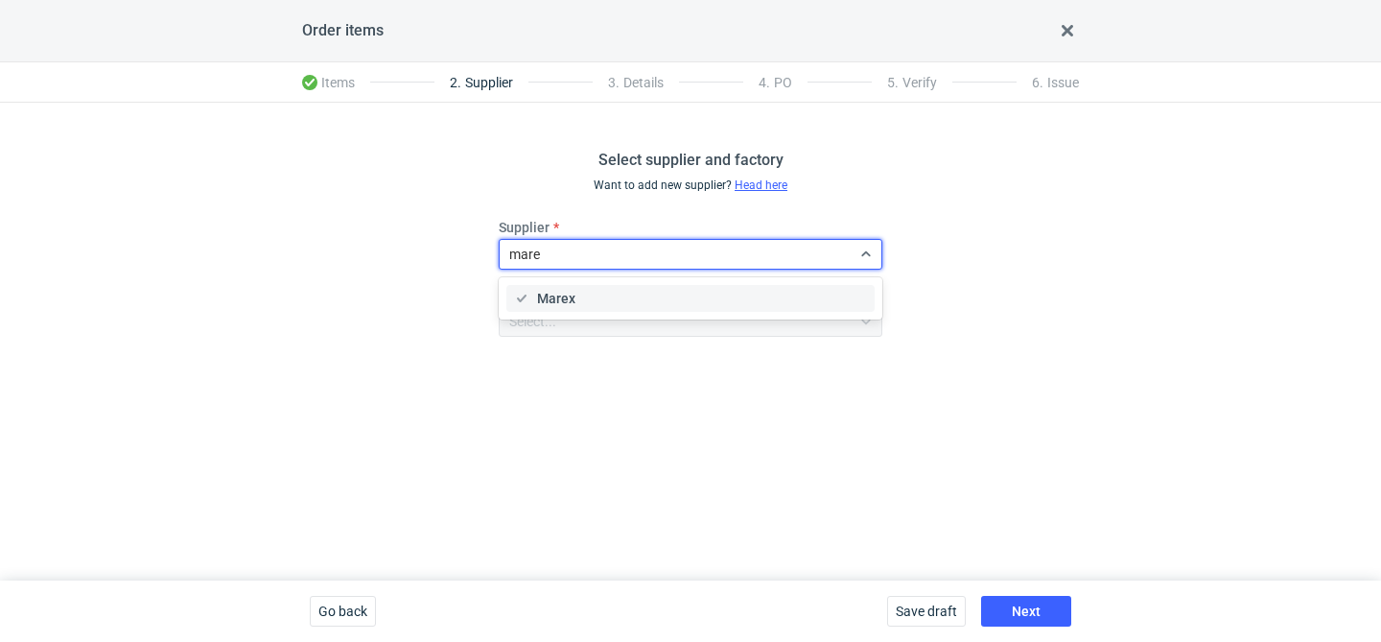
click at [607, 298] on div "Marex" at bounding box center [690, 298] width 353 height 19
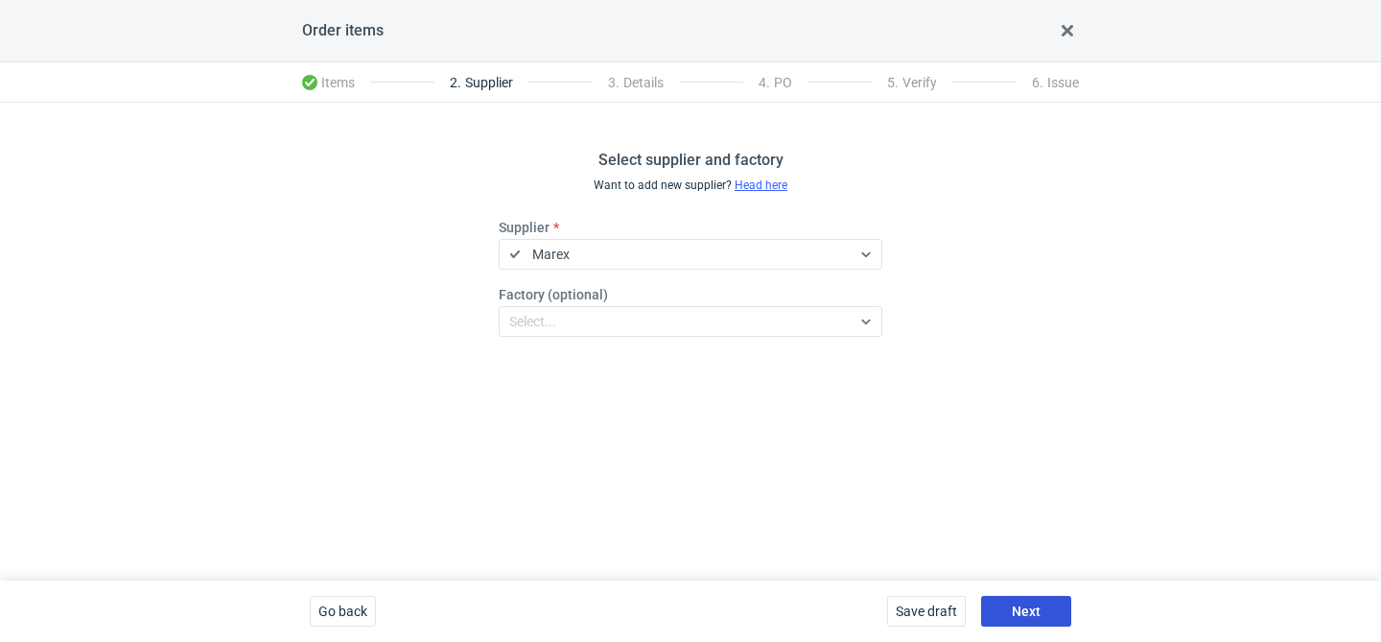
click at [1029, 597] on button "Next" at bounding box center [1026, 611] width 90 height 31
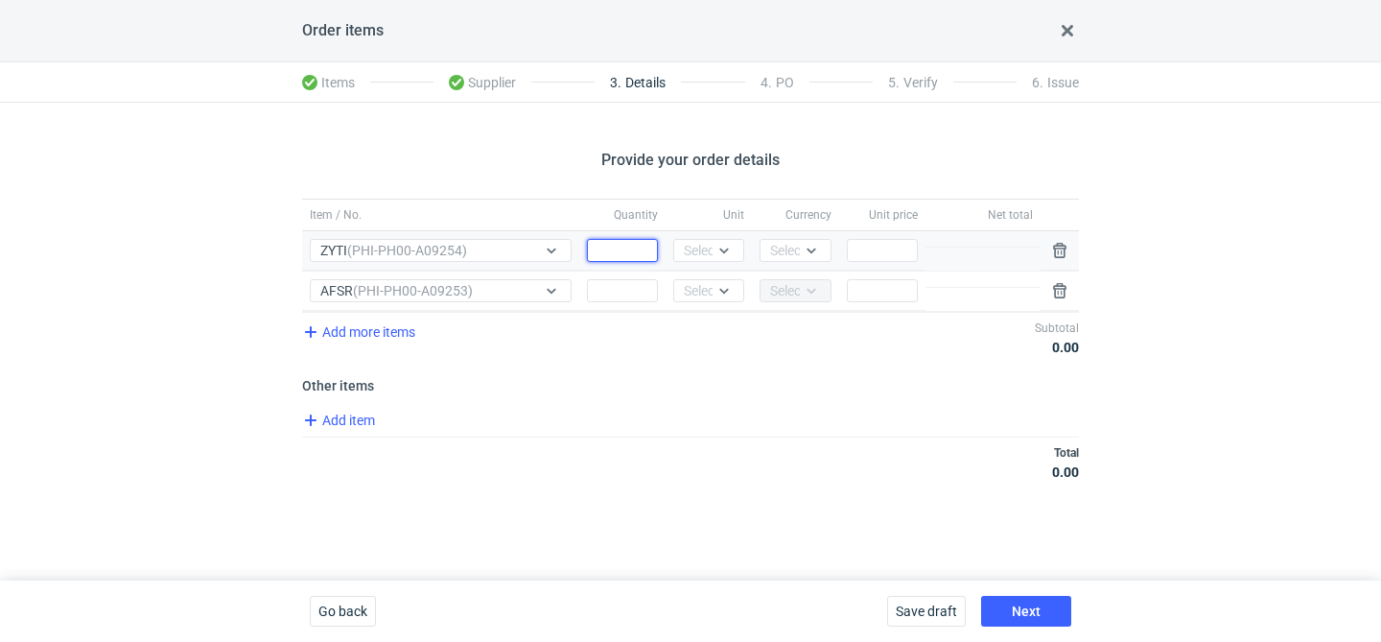
click at [646, 249] on input "Quantity" at bounding box center [622, 250] width 71 height 23
type input "1000"
click at [630, 292] on input "Quantity" at bounding box center [622, 290] width 71 height 23
type input "1000"
click at [715, 249] on div at bounding box center [724, 250] width 23 height 15
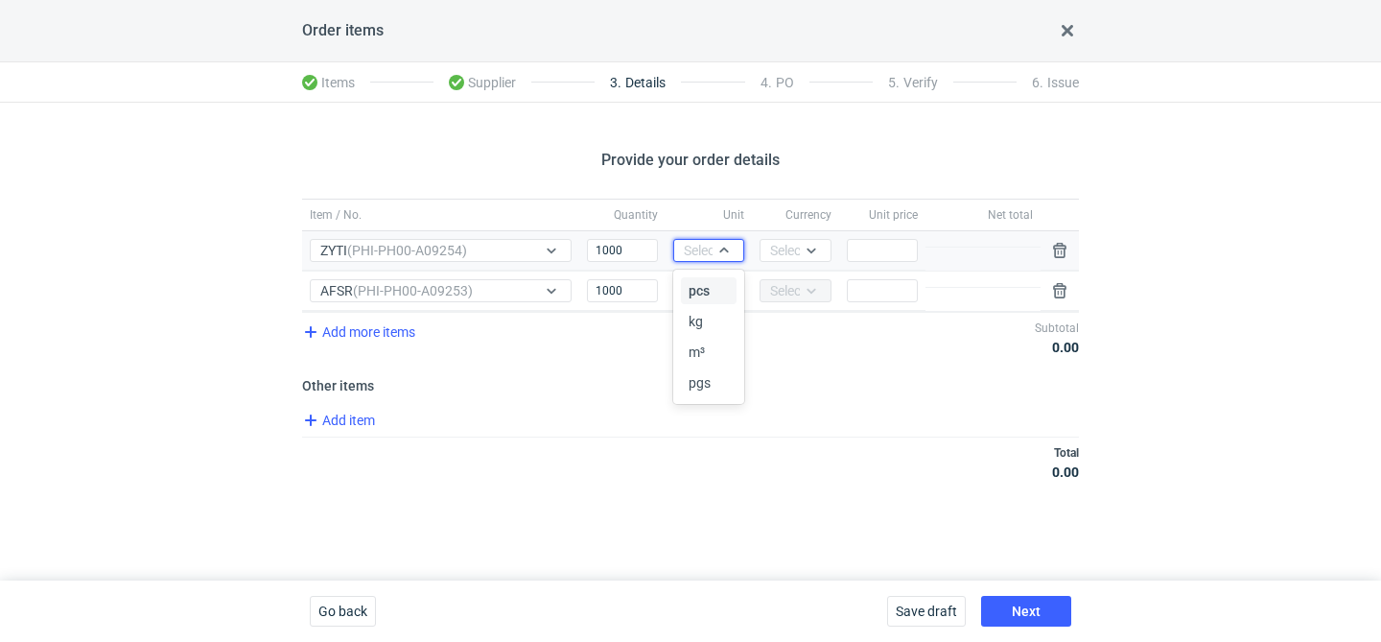
click at [704, 275] on div "pcs kg m³ pgs" at bounding box center [710, 336] width 59 height 127
click at [702, 282] on span "pcs" at bounding box center [699, 290] width 21 height 19
click at [699, 296] on div "Select..." at bounding box center [707, 290] width 47 height 19
click at [696, 328] on span "pcs" at bounding box center [699, 330] width 21 height 19
click at [774, 264] on div "Currency Select..." at bounding box center [795, 250] width 86 height 39
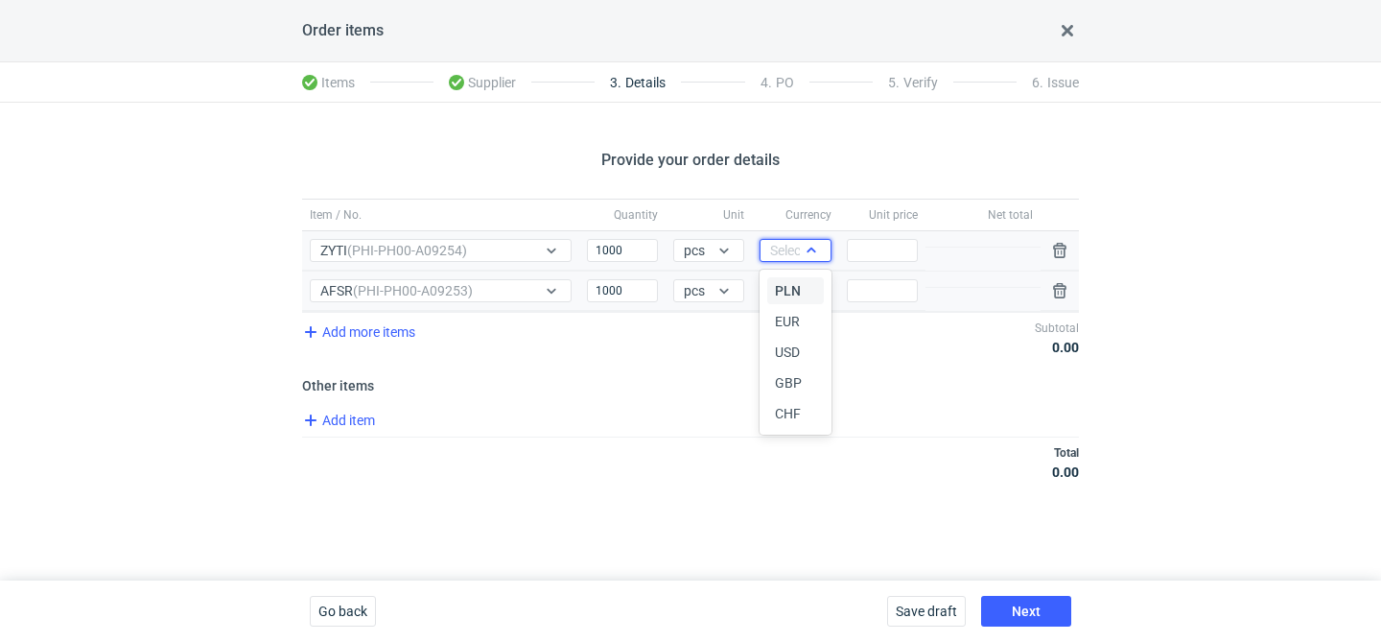
click at [780, 260] on div "Select..." at bounding box center [795, 250] width 71 height 23
click at [779, 281] on span "PLN" at bounding box center [788, 290] width 26 height 19
click at [888, 244] on input "Price" at bounding box center [882, 250] width 71 height 23
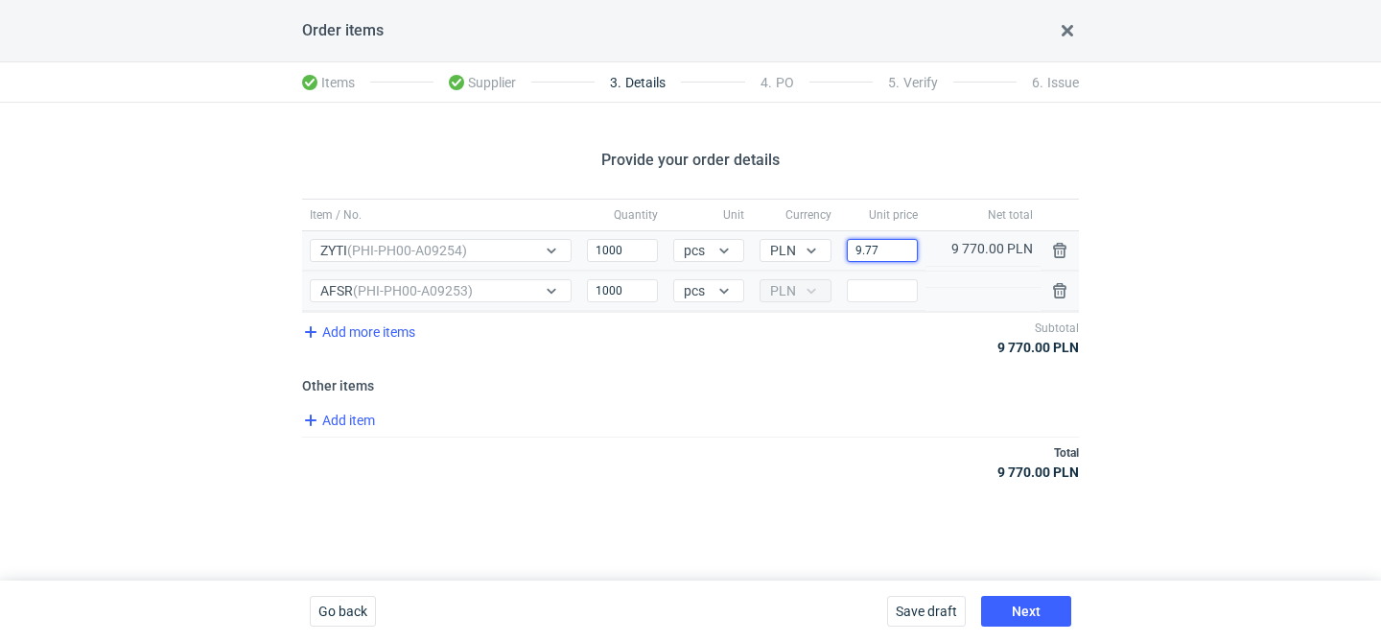
click at [897, 255] on input "9.77" at bounding box center [882, 250] width 71 height 23
click at [896, 248] on input "9.77" at bounding box center [882, 250] width 71 height 23
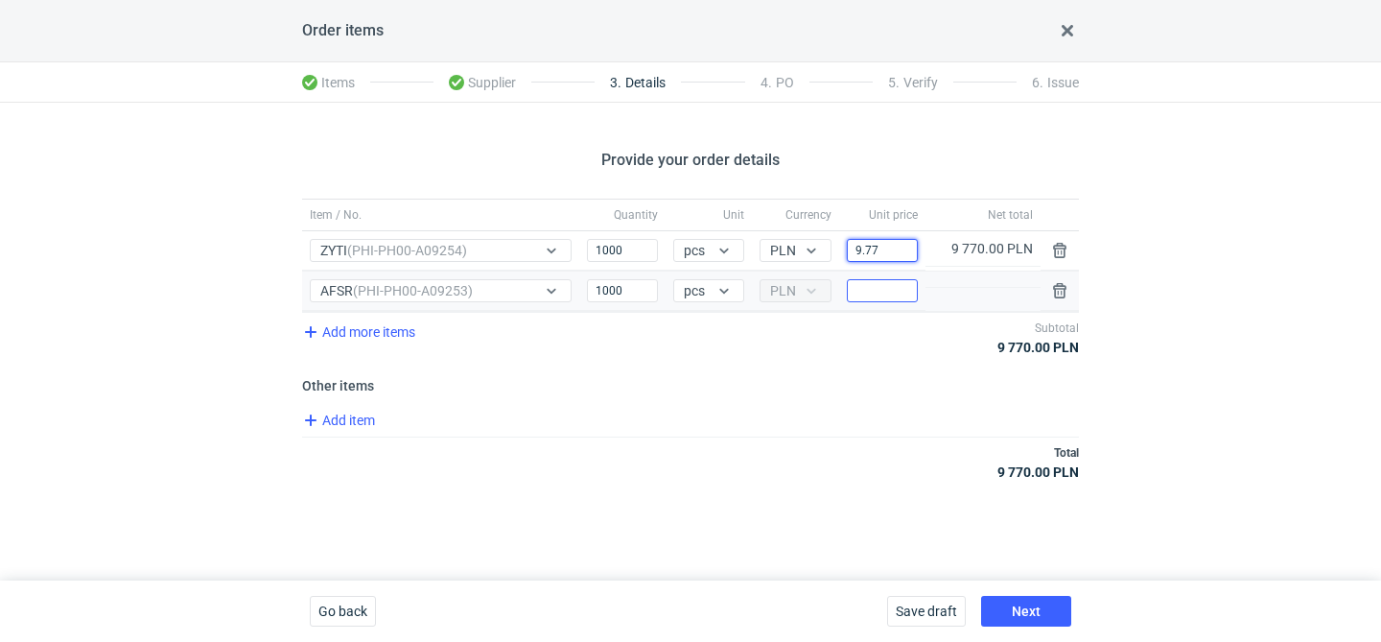
type input "9.77"
click at [872, 287] on input "Price" at bounding box center [882, 290] width 71 height 23
paste input "9.77"
type input "9.77"
click at [868, 359] on div "Add more items Subtotal 9 770.00 PLN" at bounding box center [690, 337] width 777 height 51
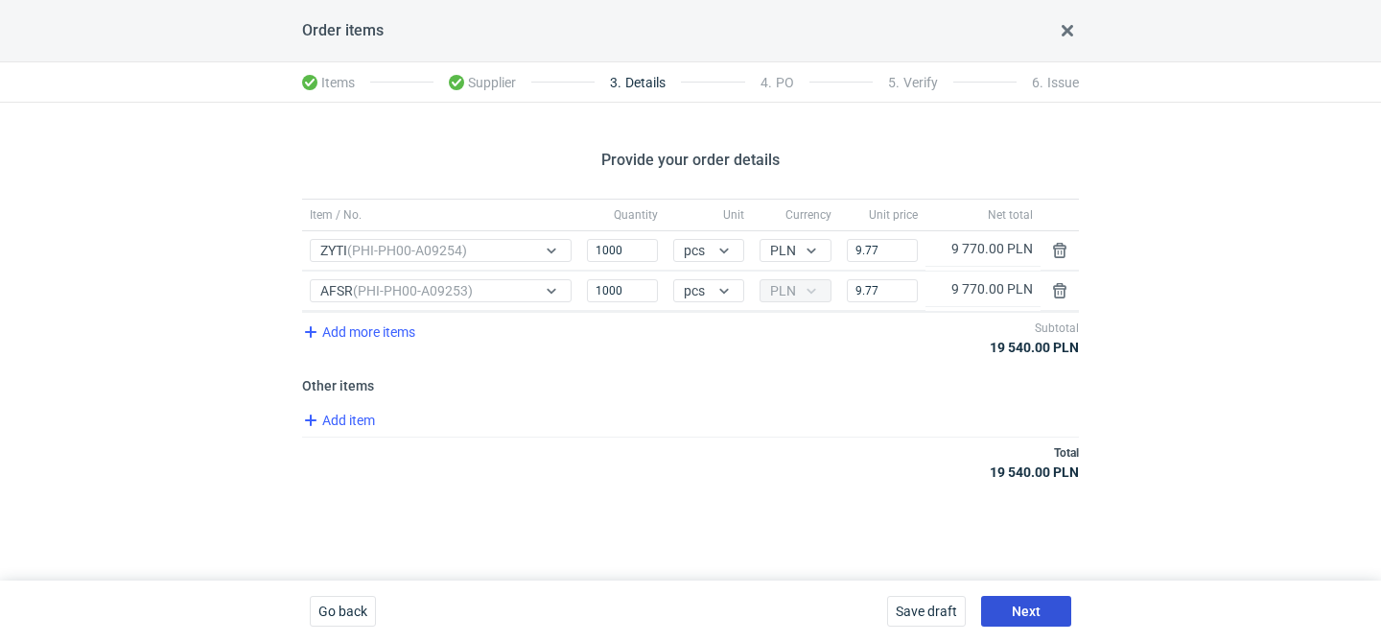
click at [1014, 610] on span "Next" at bounding box center [1026, 610] width 29 height 13
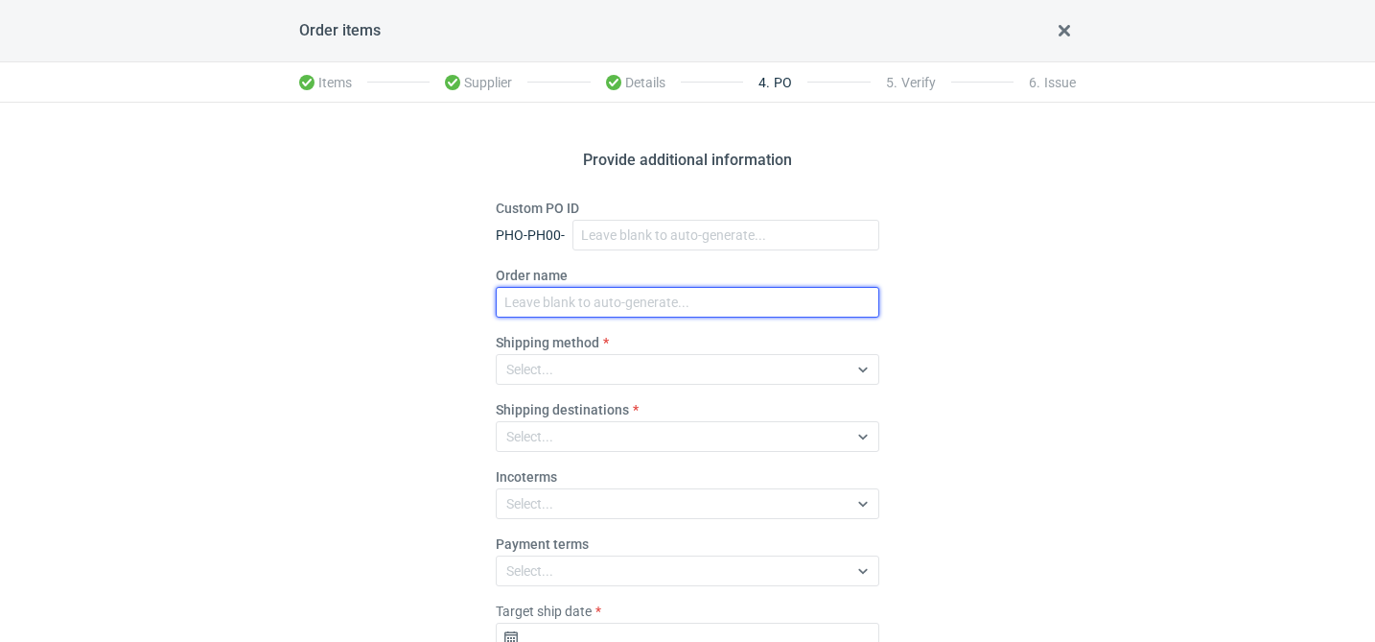
click at [554, 294] on input "Order name" at bounding box center [688, 302] width 384 height 31
paste input "R701818790"
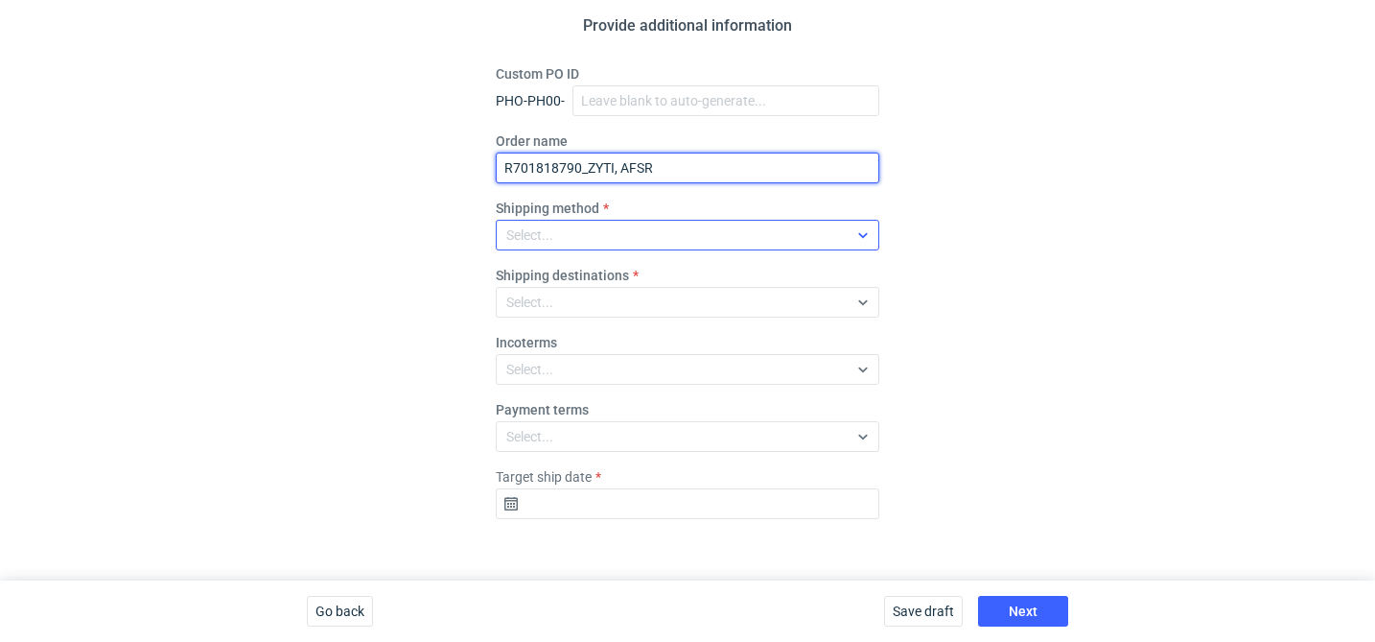
type input "R701818790_ZYTI, AFSR"
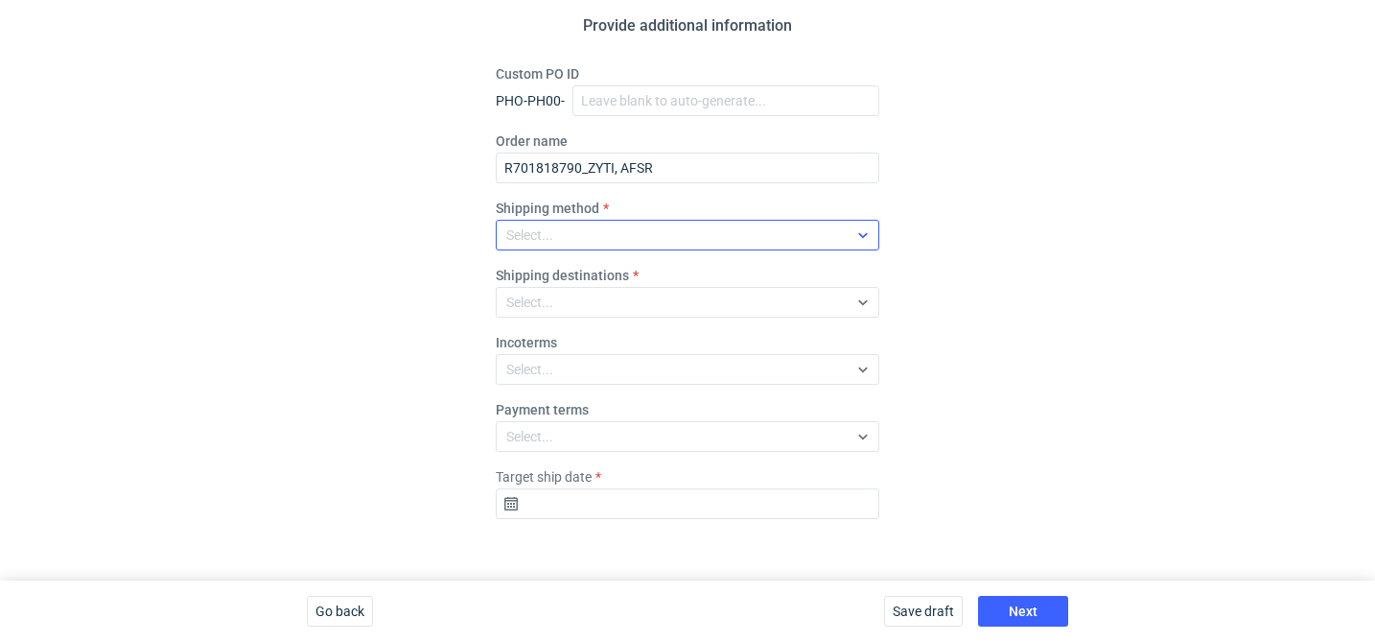
click at [601, 238] on div "Select..." at bounding box center [672, 235] width 351 height 27
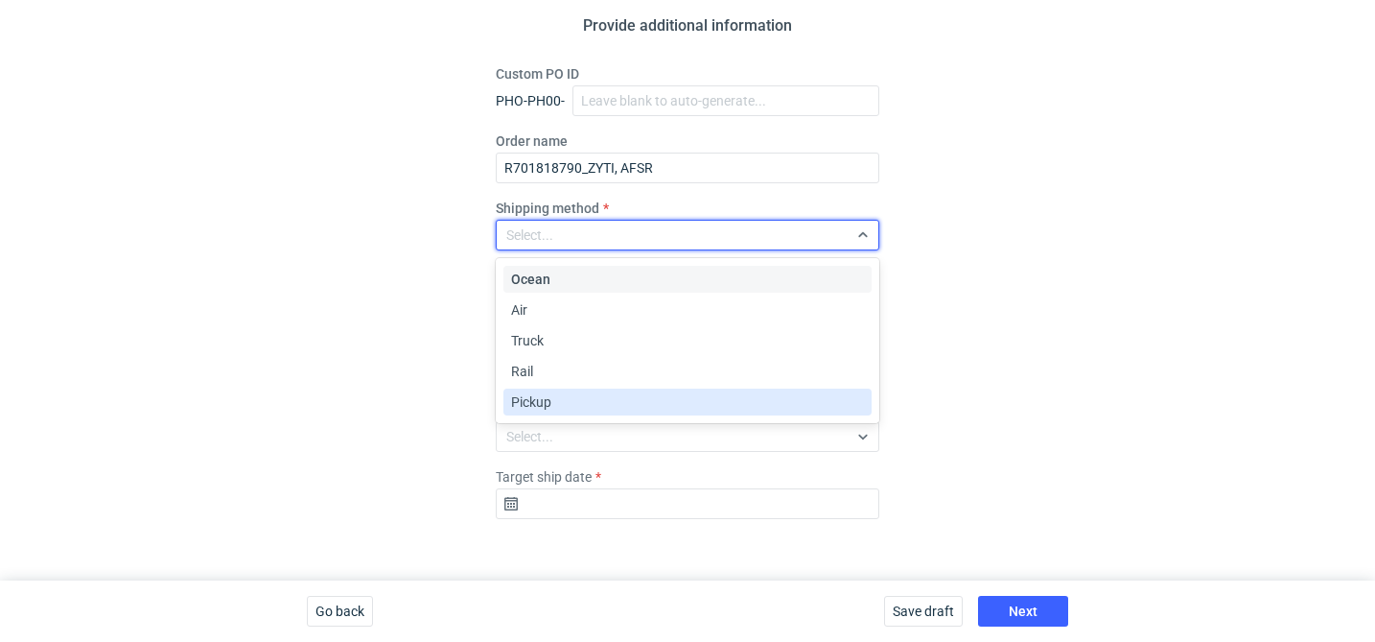
click at [561, 389] on div "Pickup" at bounding box center [688, 401] width 368 height 27
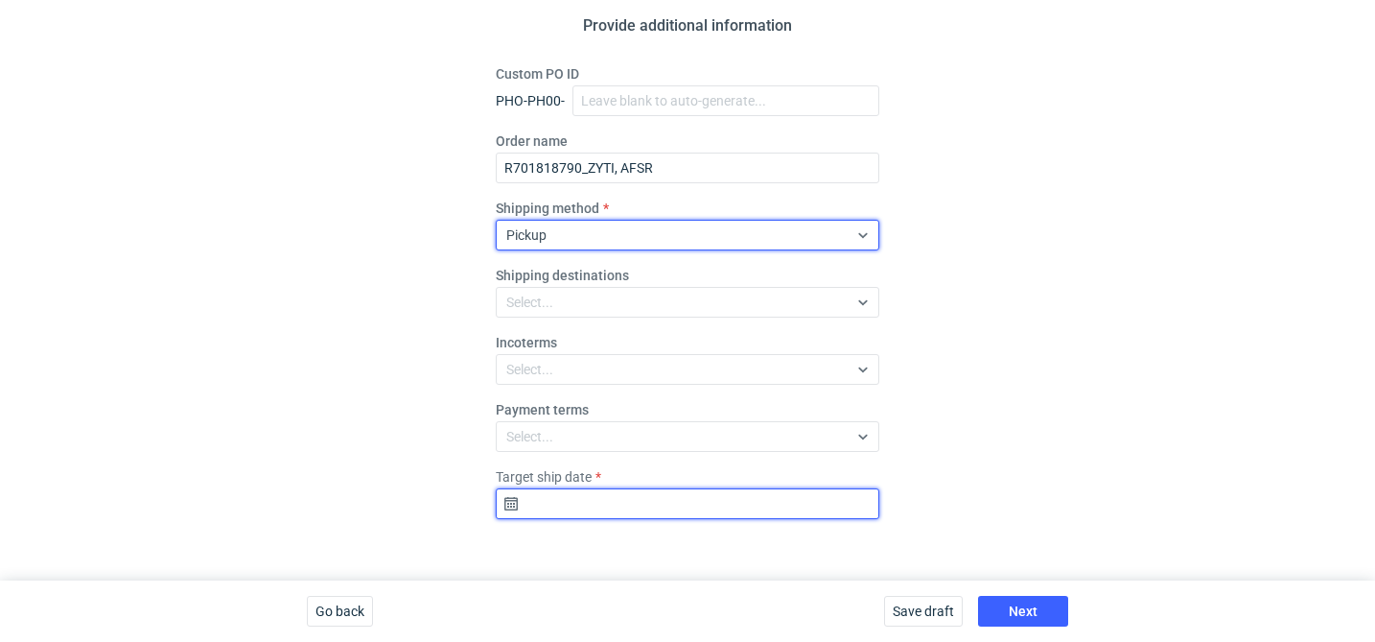
click at [659, 494] on input "Target ship date" at bounding box center [688, 503] width 384 height 31
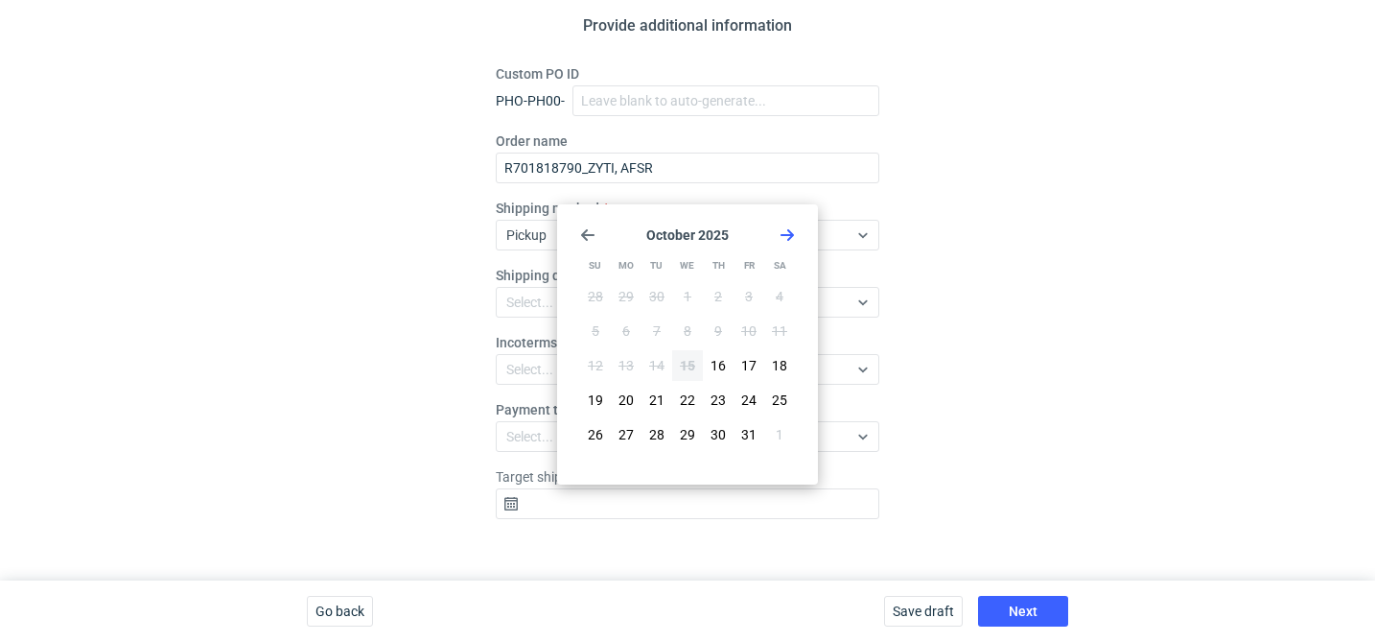
click at [793, 239] on icon "Go forward 1 month" at bounding box center [787, 234] width 15 height 15
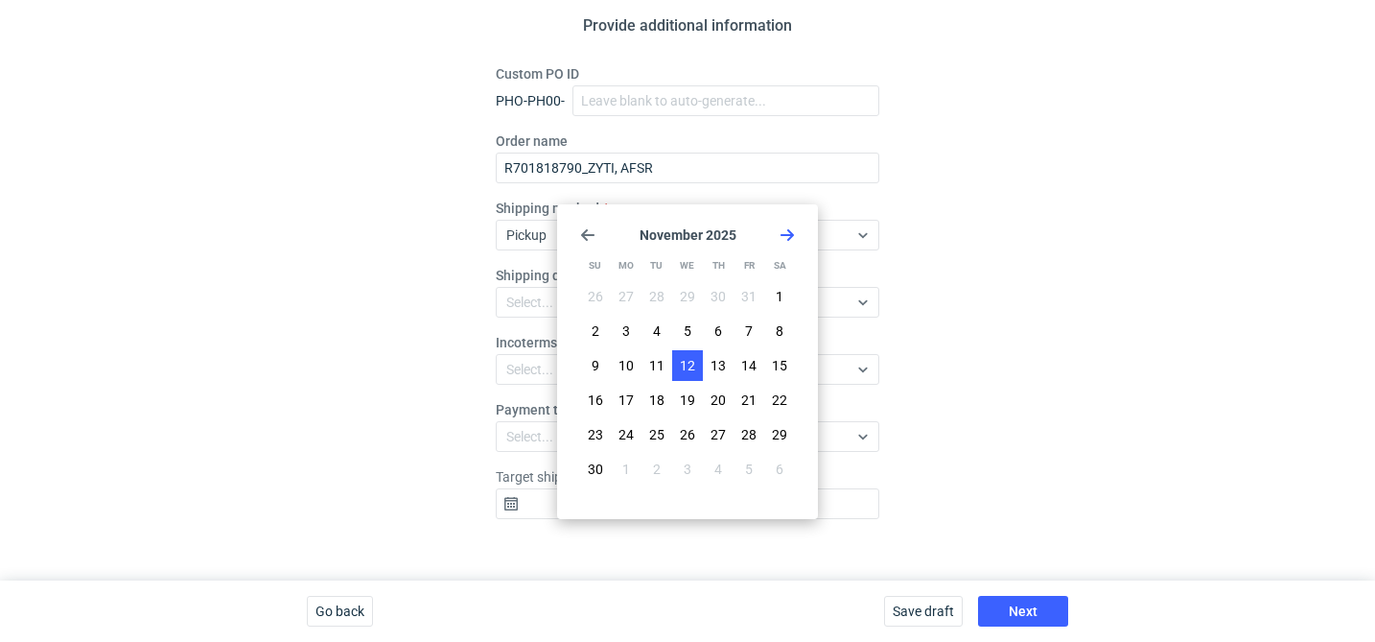
click at [687, 364] on span "12" at bounding box center [687, 365] width 15 height 19
type input "[DATE]"
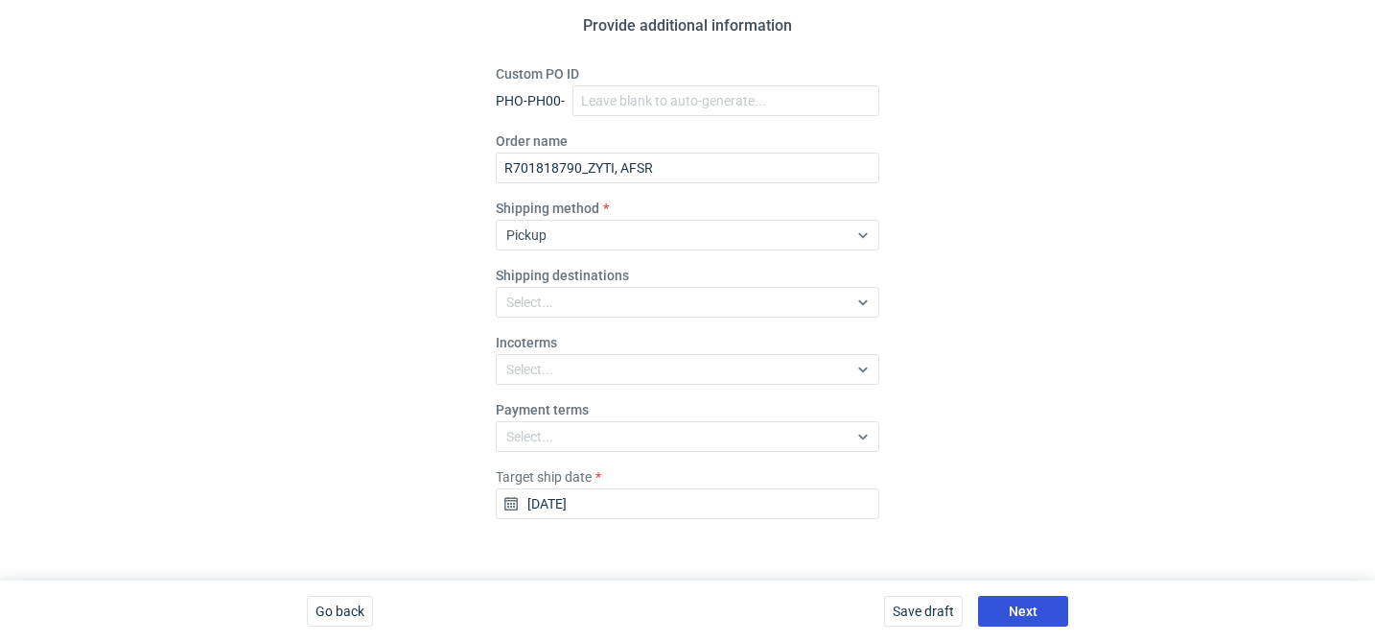
click at [1023, 618] on span "Next" at bounding box center [1023, 610] width 29 height 13
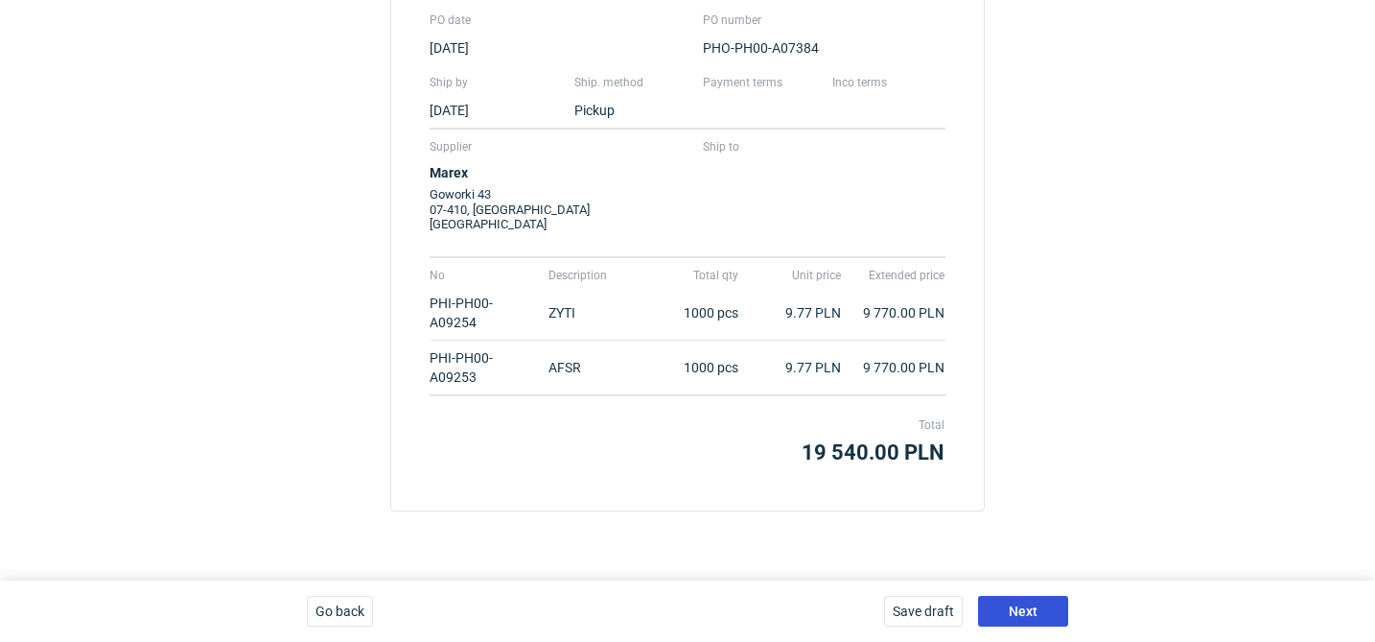
click at [1023, 618] on span "Next" at bounding box center [1023, 610] width 29 height 13
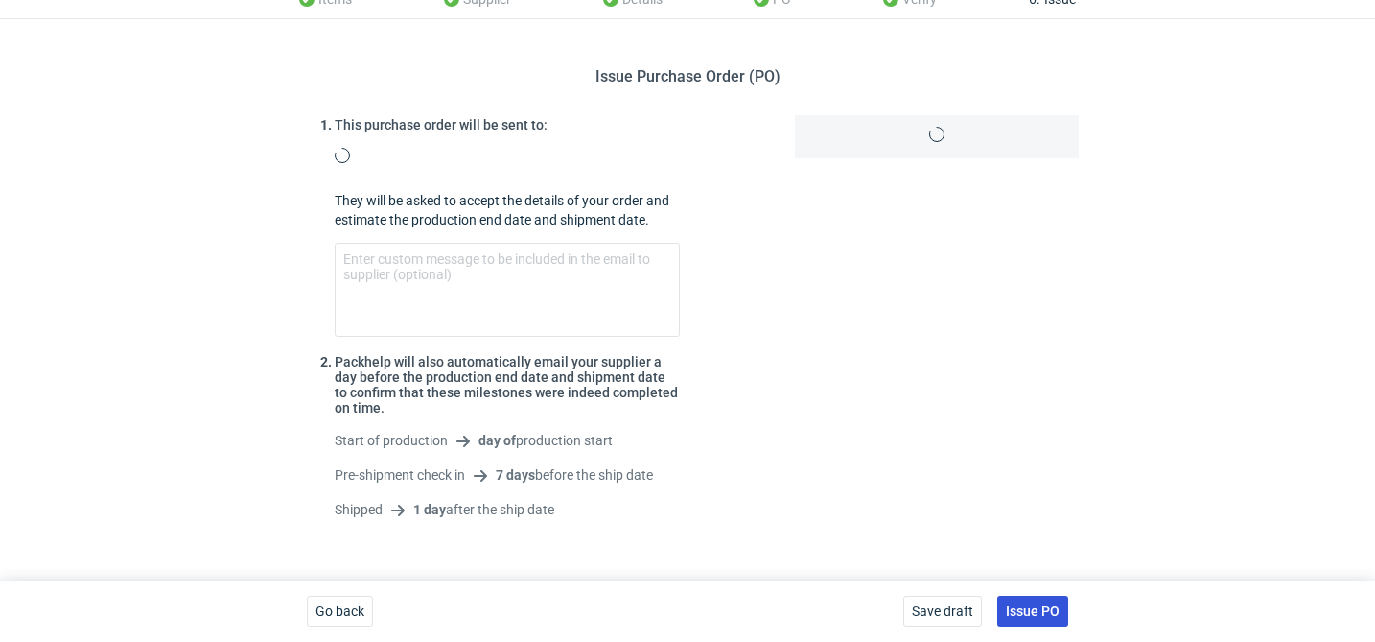
scroll to position [270, 0]
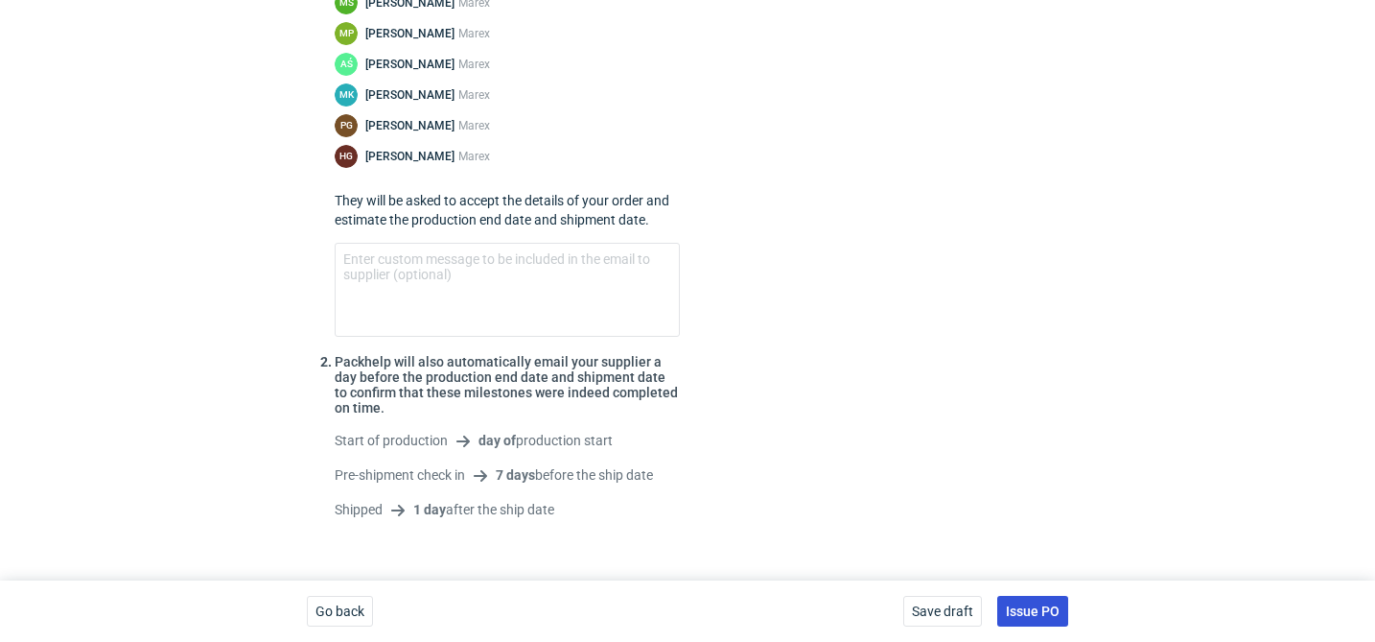
click at [1023, 618] on span "Issue PO" at bounding box center [1033, 610] width 54 height 13
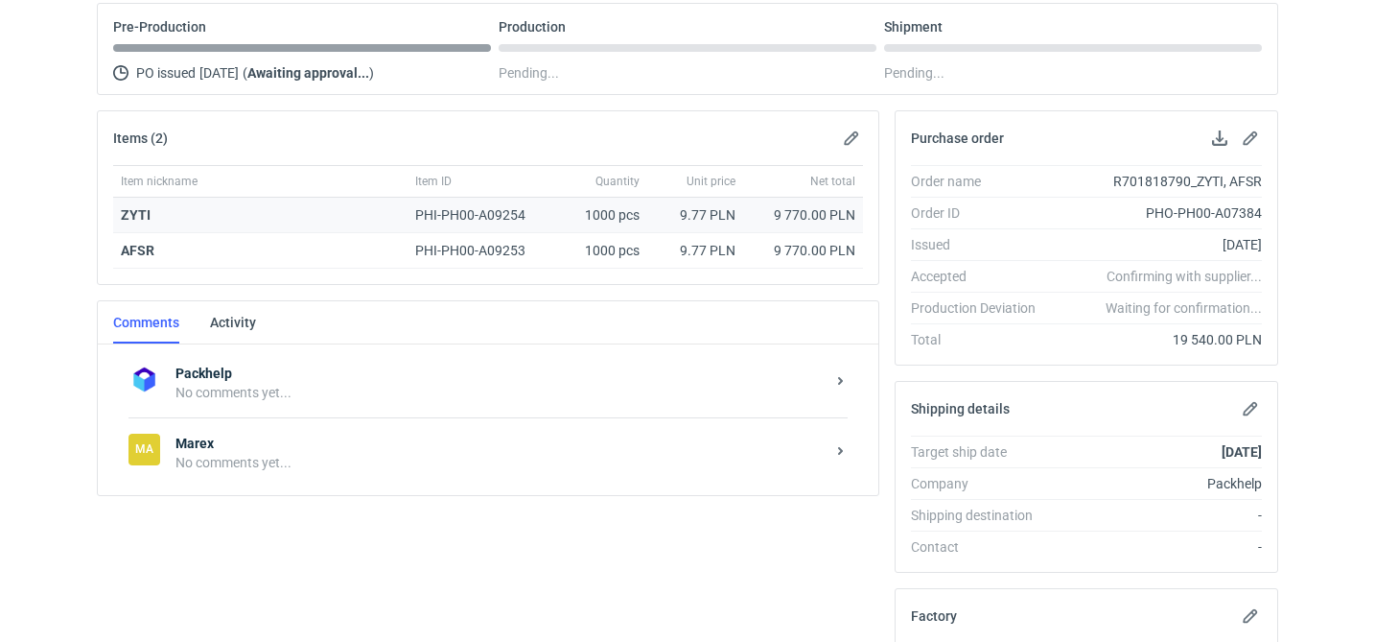
scroll to position [270, 0]
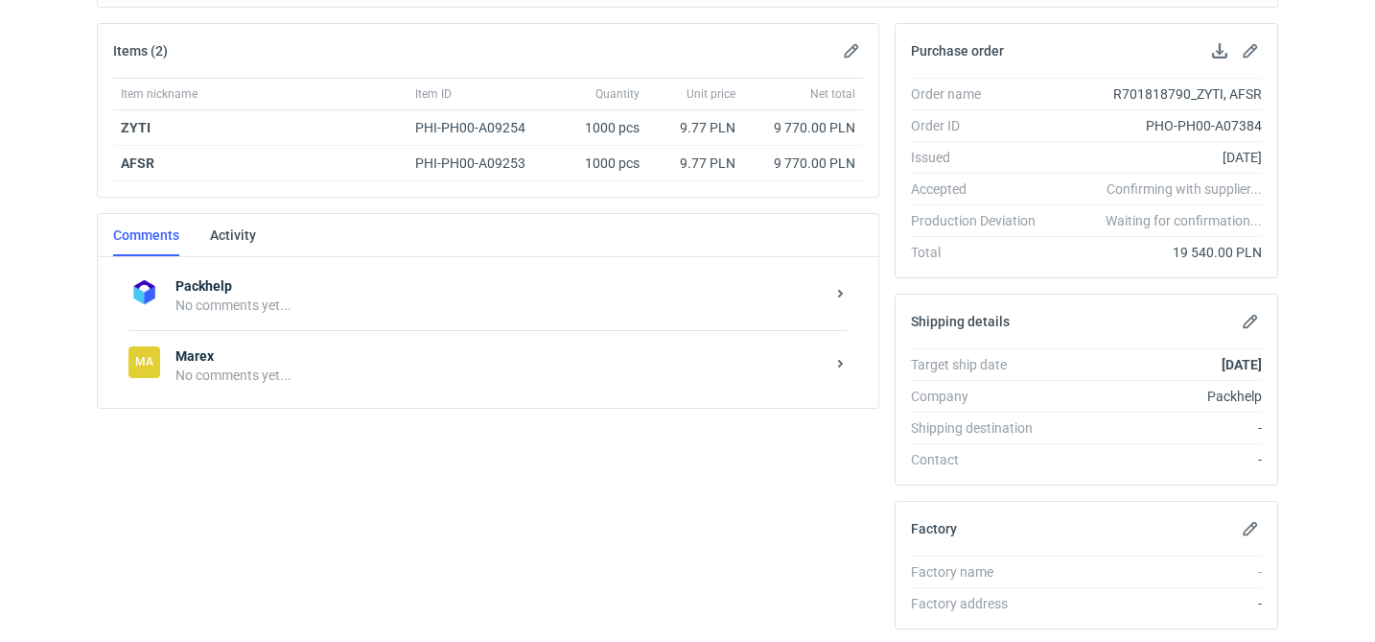
click at [349, 375] on div "No comments yet..." at bounding box center [500, 374] width 649 height 19
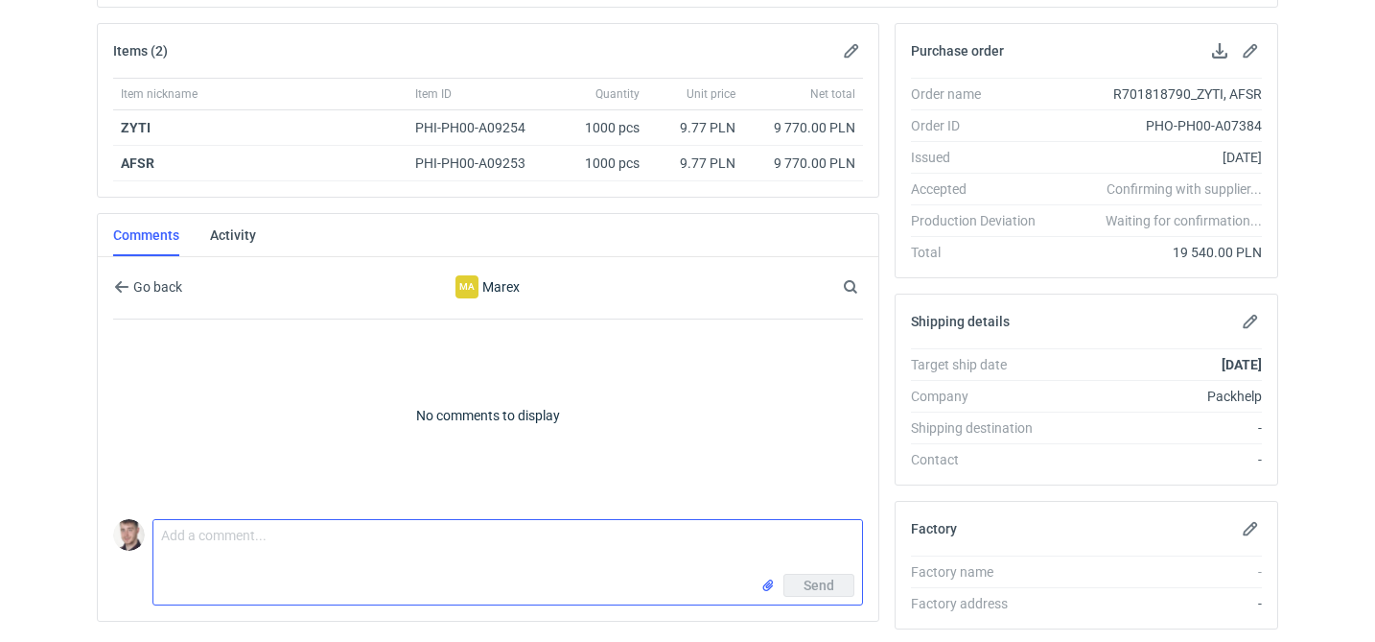
click at [254, 532] on textarea "Comment message" at bounding box center [507, 547] width 709 height 54
paste textarea "CBRG - 1"
type textarea "wycena CBRG - 1"
click at [765, 584] on input "file" at bounding box center [768, 585] width 15 height 20
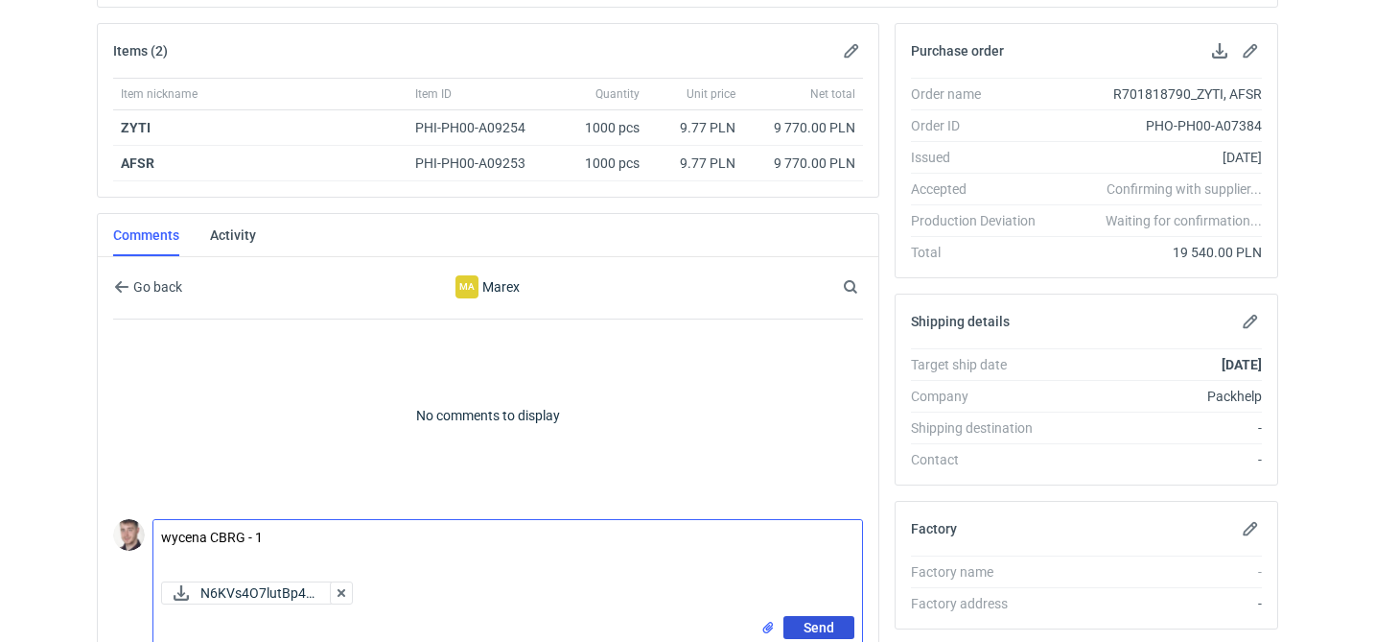
click at [830, 622] on span "Send" at bounding box center [819, 627] width 31 height 13
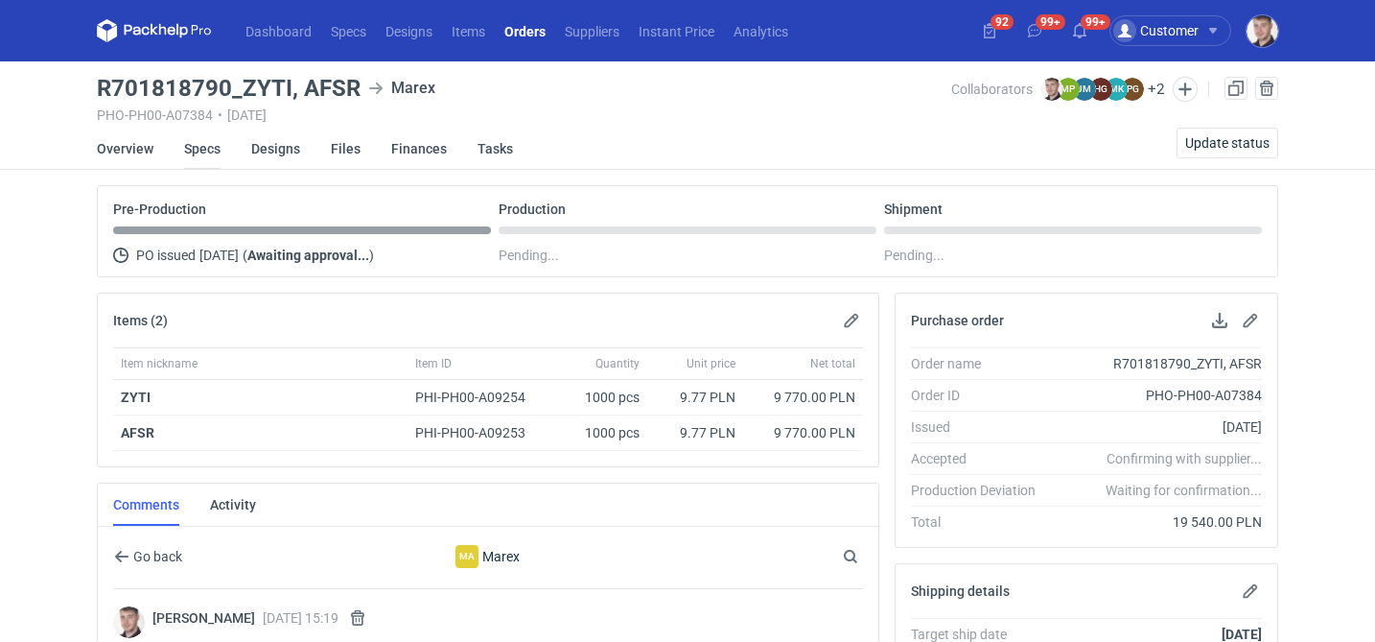
click at [210, 150] on link "Specs" at bounding box center [202, 149] width 36 height 42
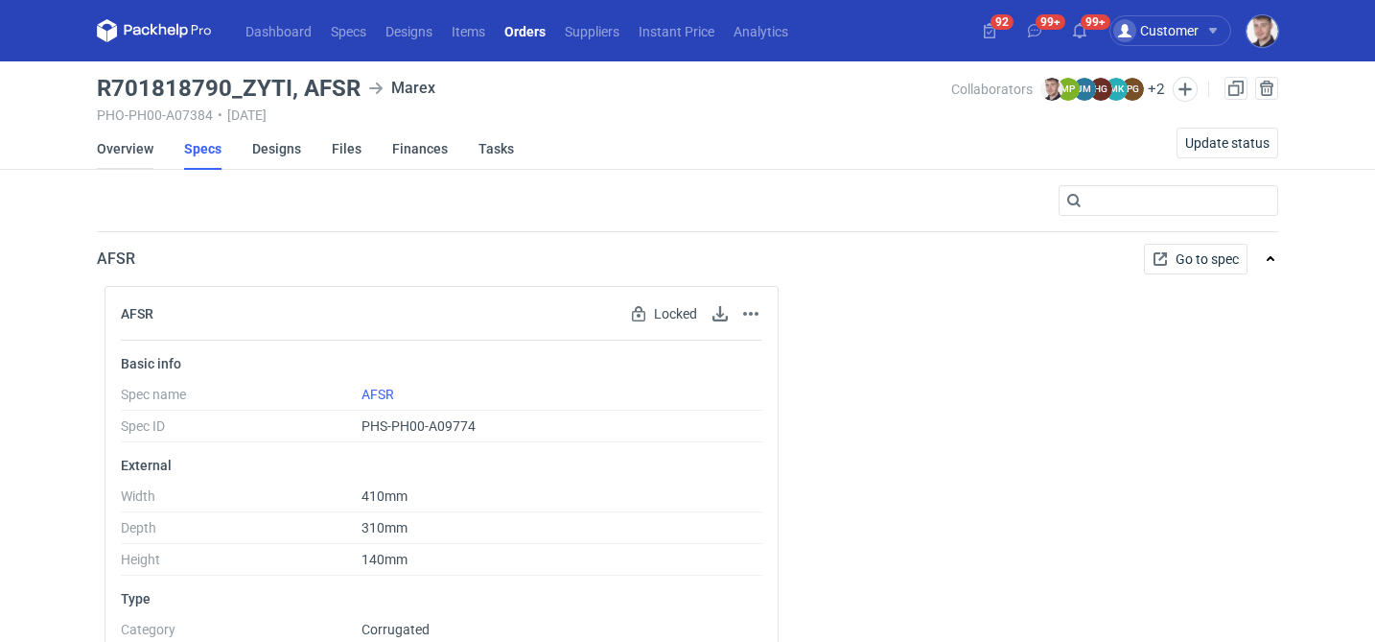
click at [136, 146] on link "Overview" at bounding box center [125, 149] width 57 height 42
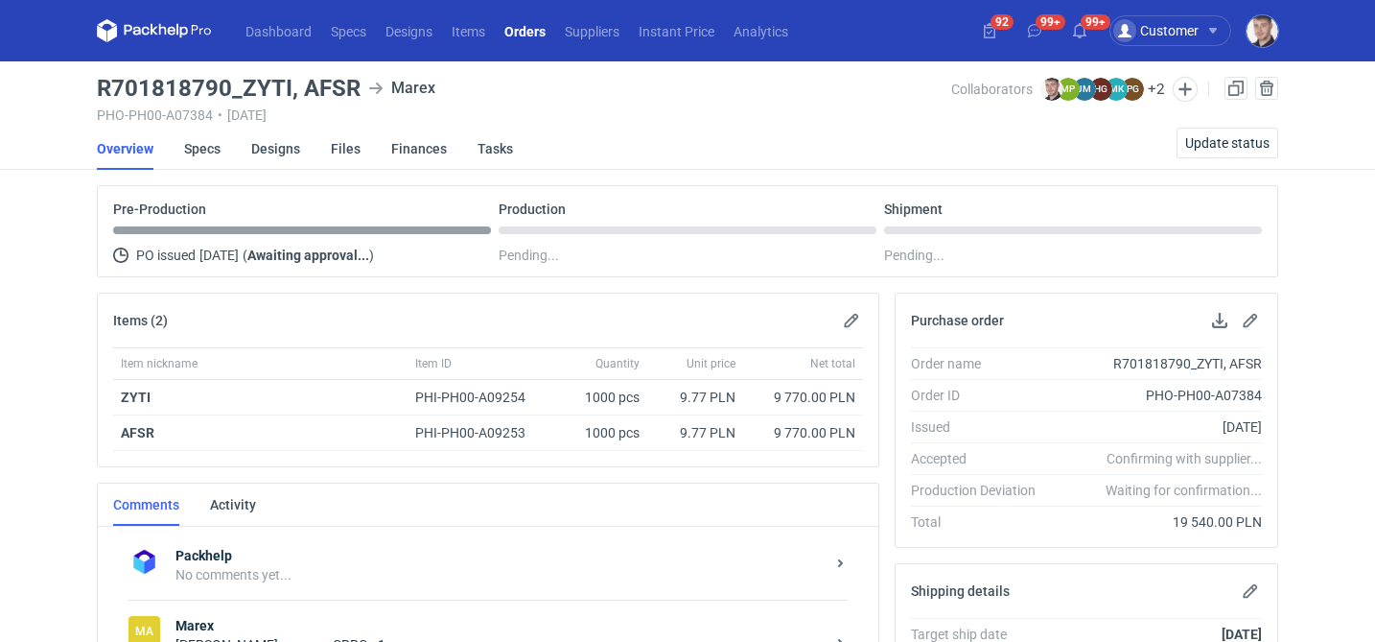
click at [528, 37] on link "Orders" at bounding box center [525, 30] width 60 height 23
